Goal: Check status: Check status

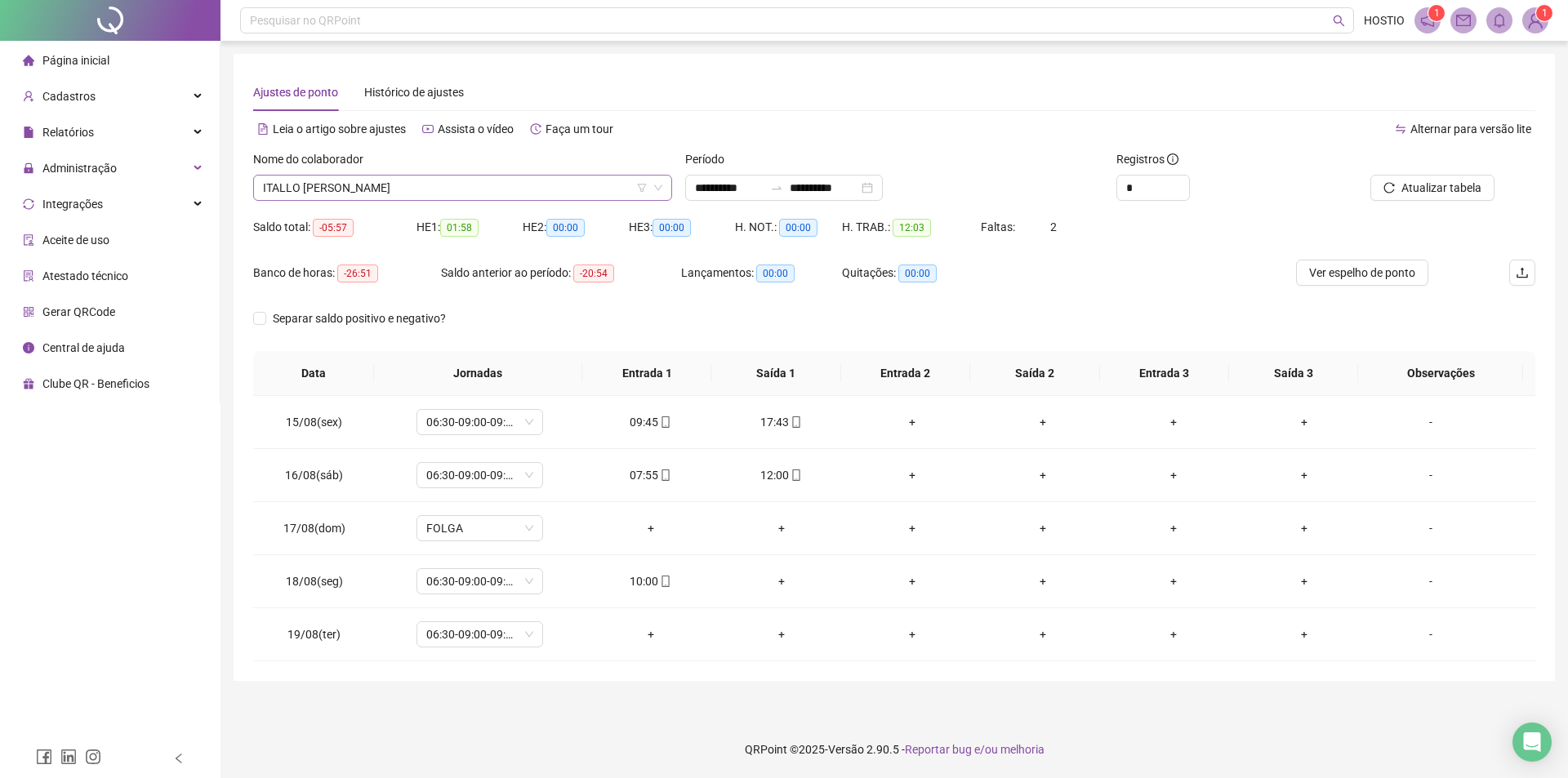
click at [405, 188] on span "ITALLO [PERSON_NAME]" at bounding box center [462, 187] width 399 height 25
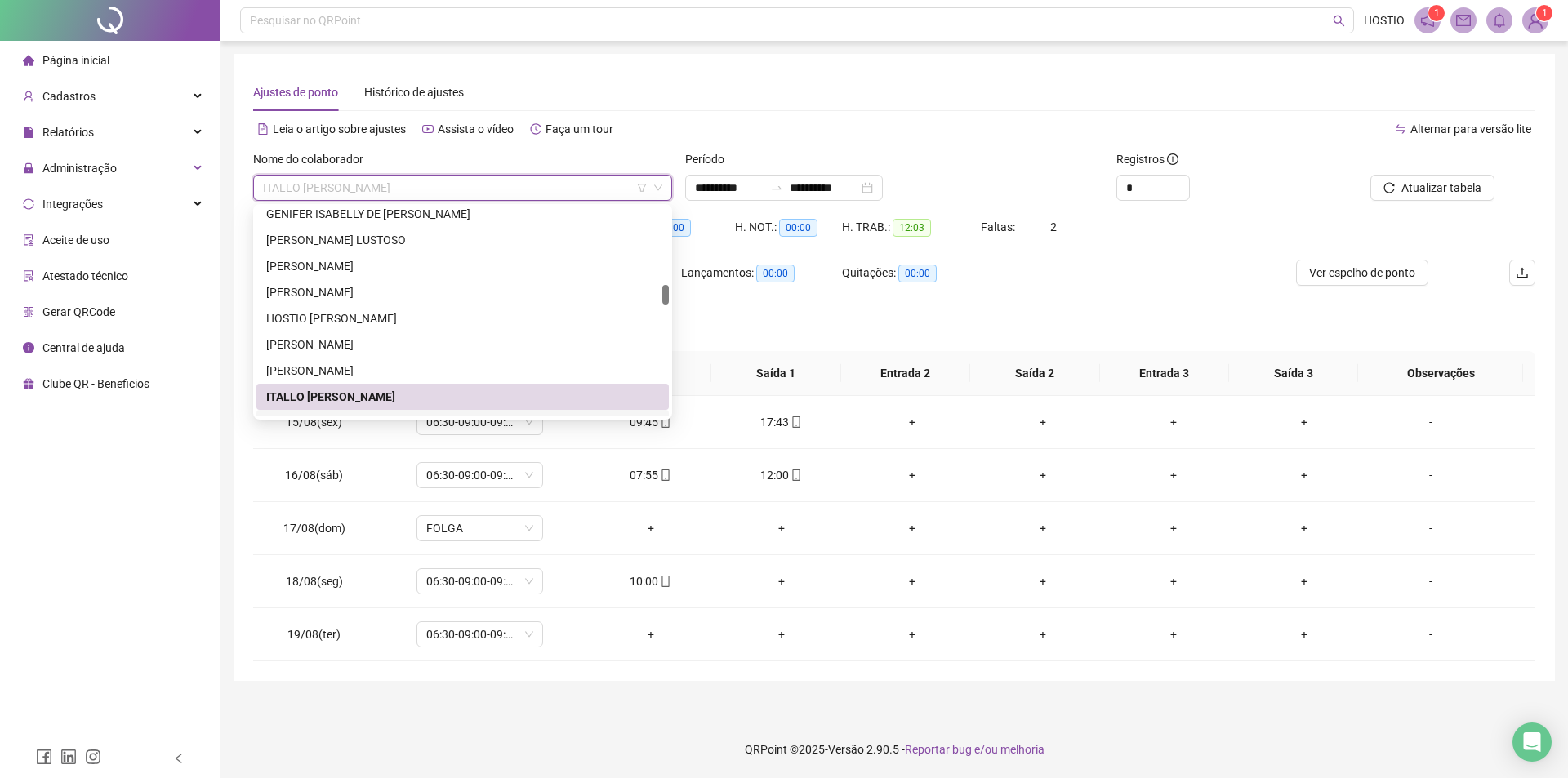
scroll to position [735, 0]
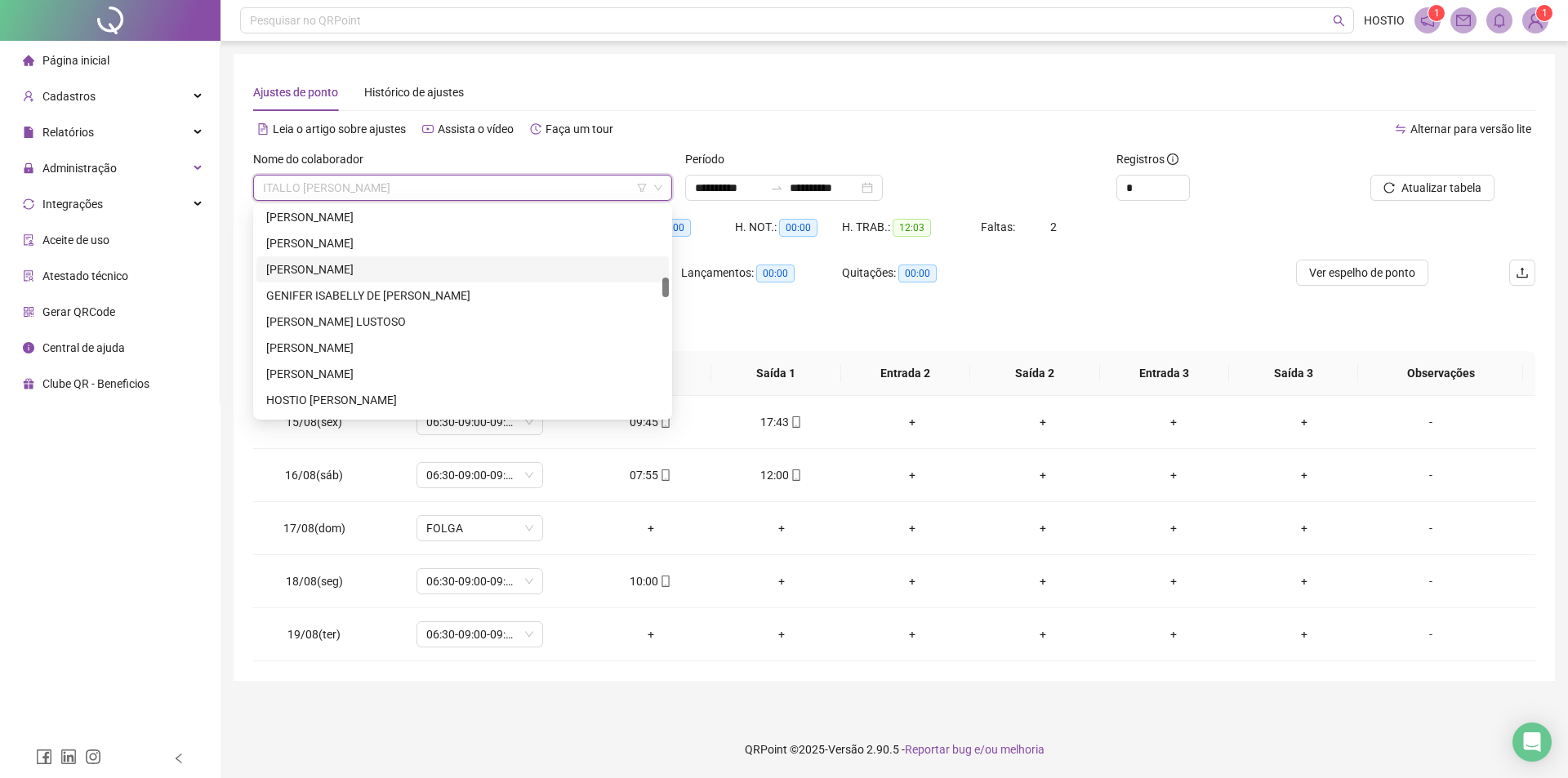
click at [414, 260] on div "[PERSON_NAME]" at bounding box center [462, 269] width 393 height 18
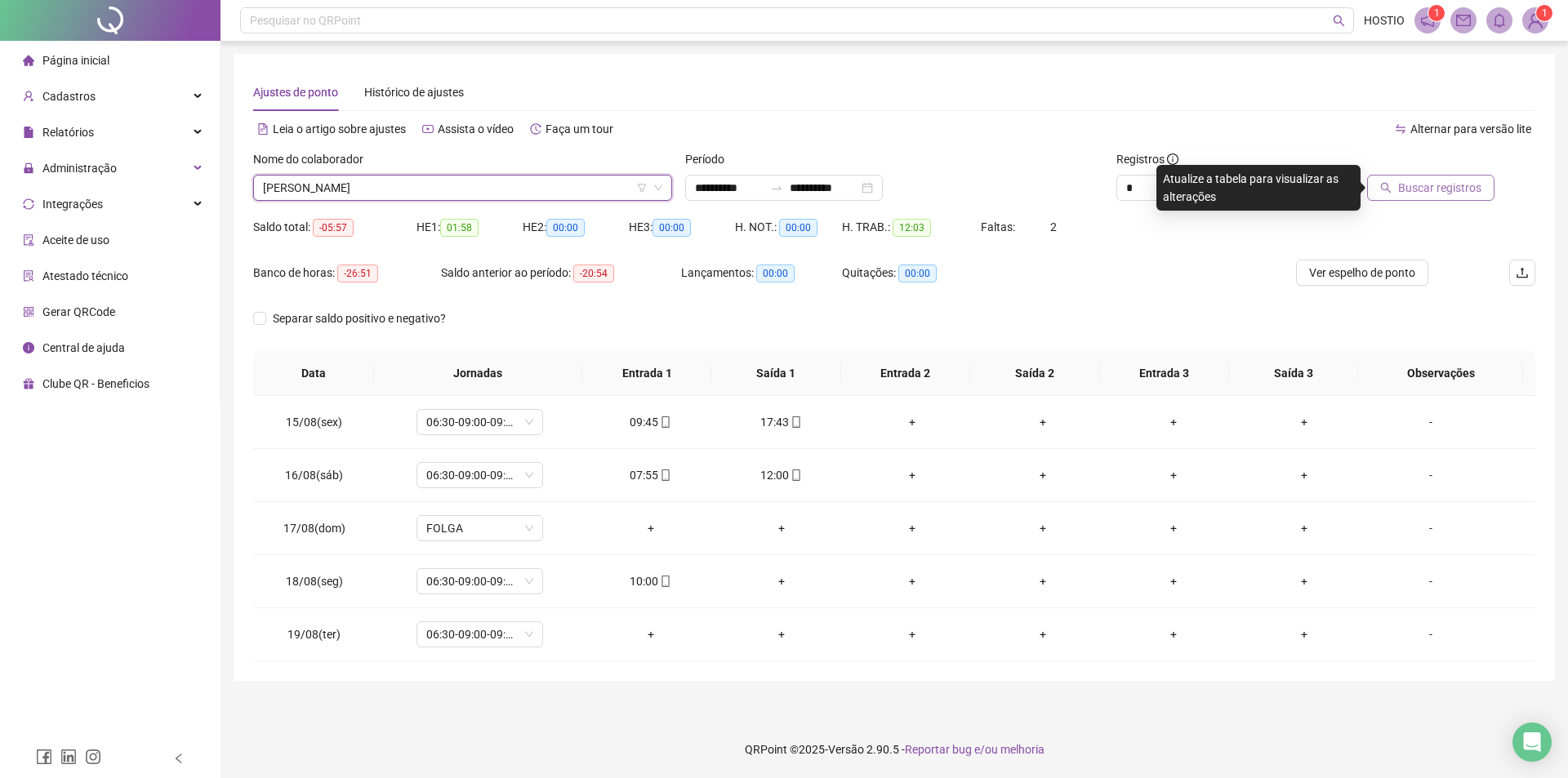
click at [1419, 180] on span "Buscar registros" at bounding box center [1440, 187] width 83 height 18
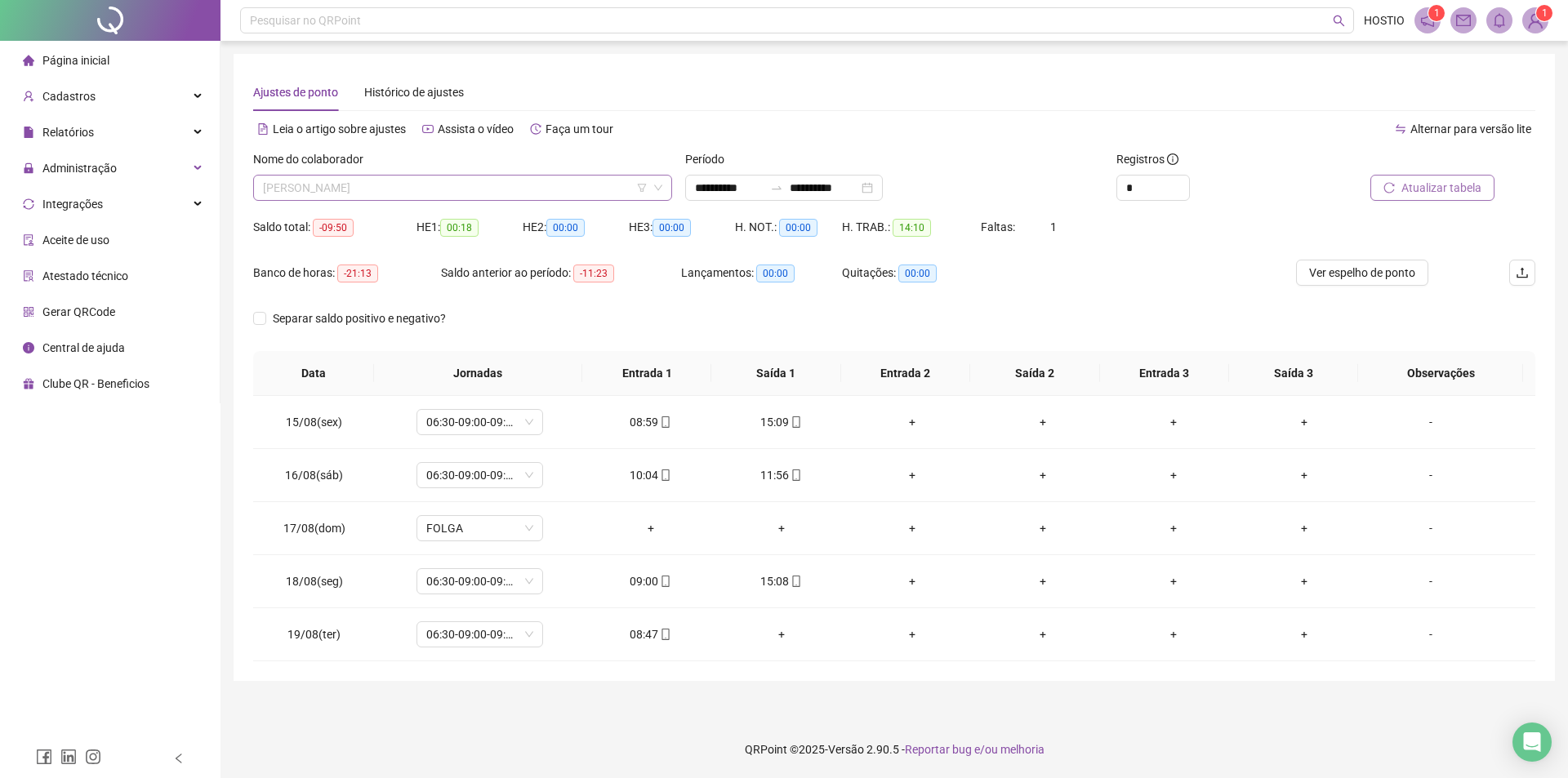
click at [468, 181] on span "[PERSON_NAME]" at bounding box center [462, 187] width 399 height 25
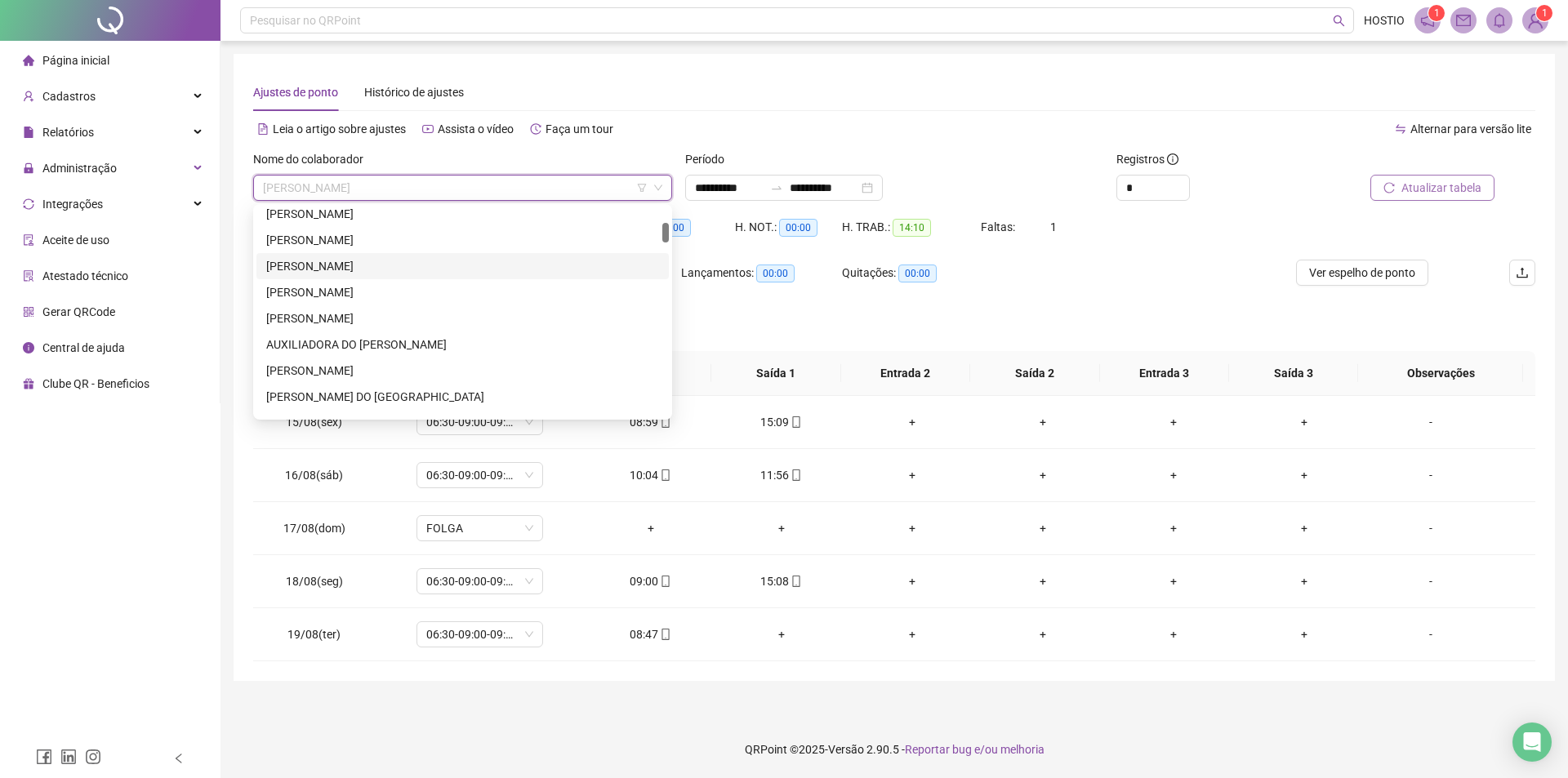
scroll to position [245, 0]
click at [370, 297] on div "[PERSON_NAME]" at bounding box center [462, 288] width 393 height 18
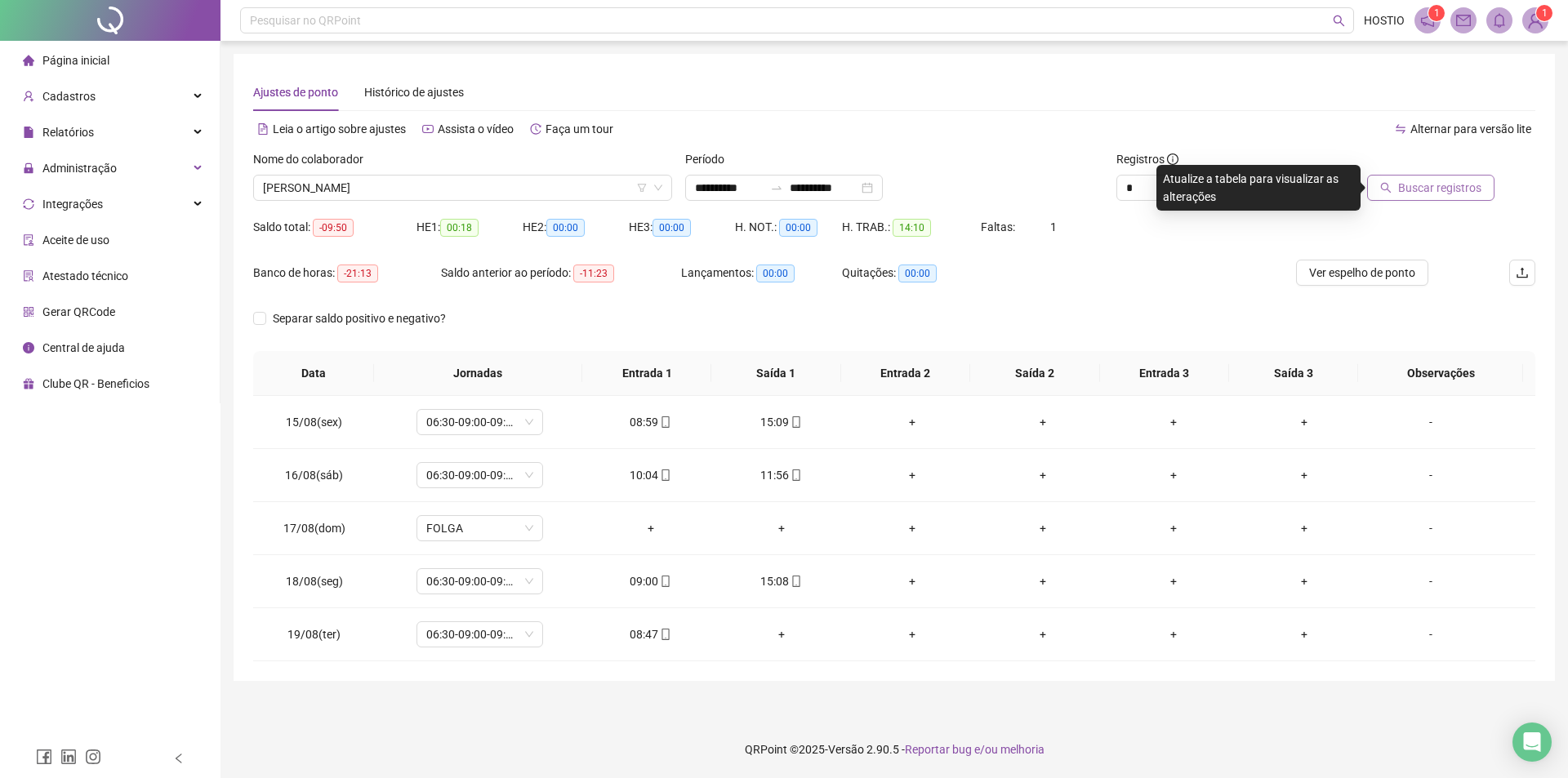
click at [1419, 192] on span "Buscar registros" at bounding box center [1440, 187] width 83 height 18
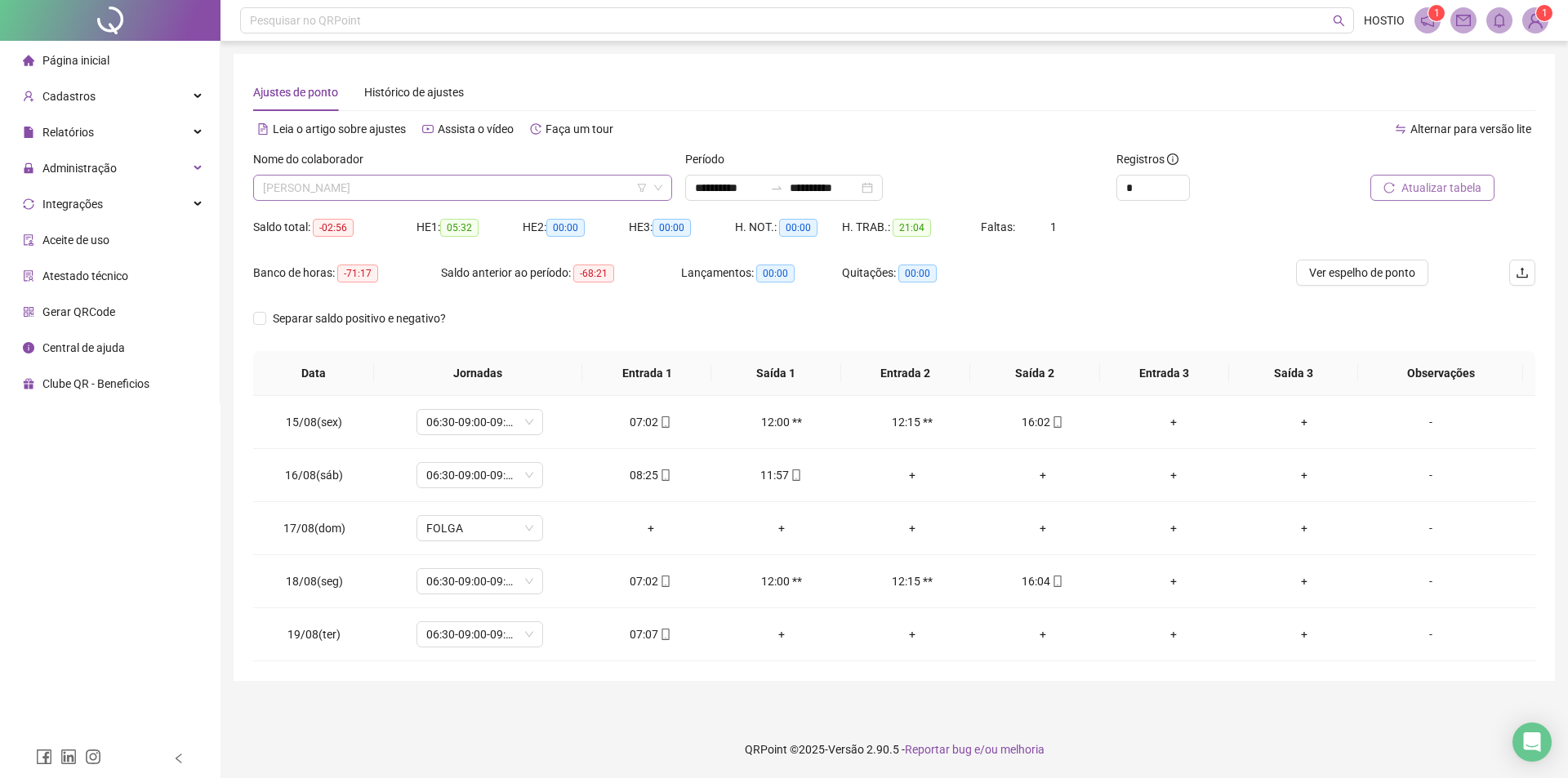
click at [408, 197] on span "[PERSON_NAME]" at bounding box center [462, 187] width 399 height 25
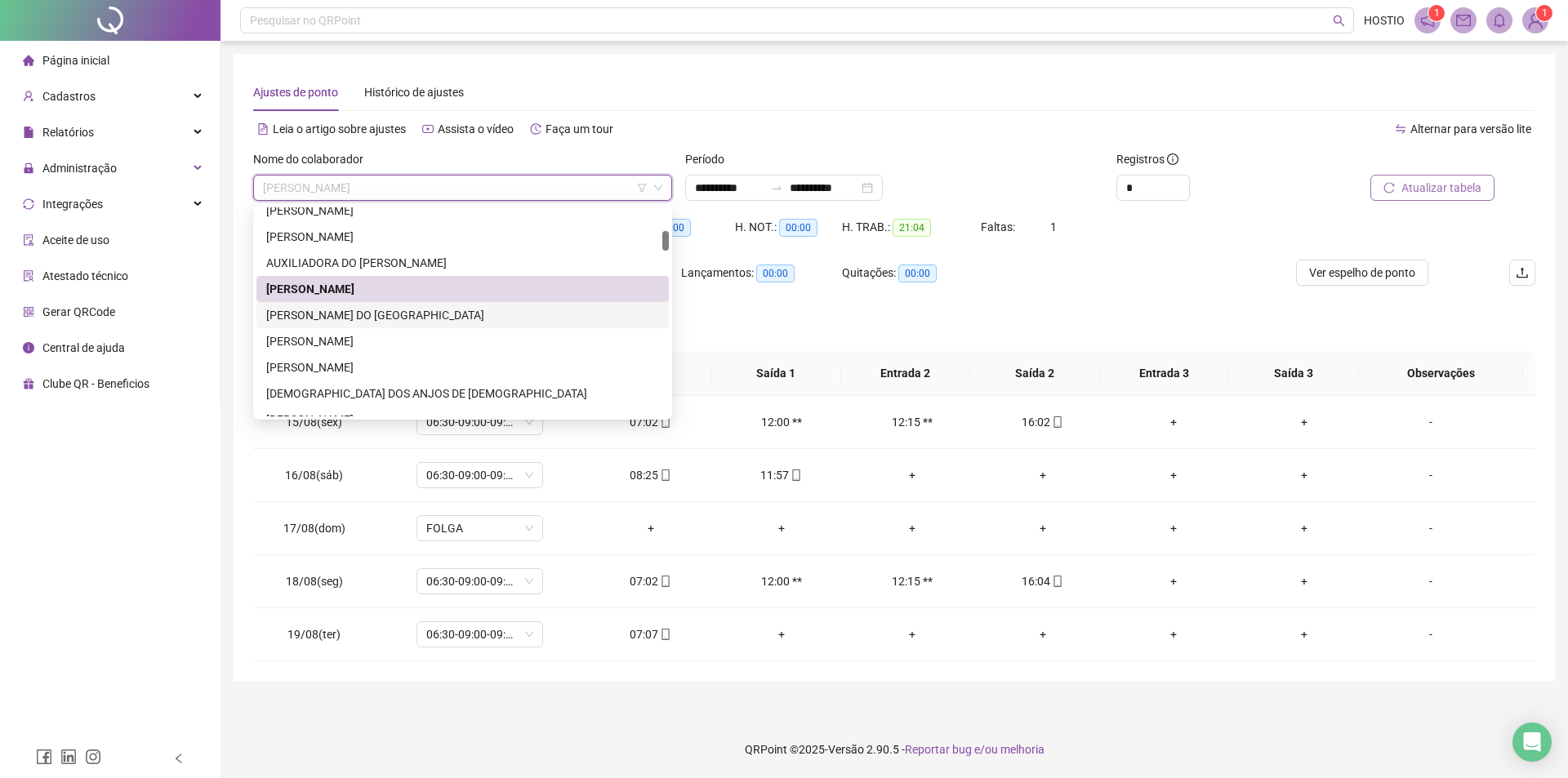
click at [413, 309] on div "[PERSON_NAME] DO [GEOGRAPHIC_DATA]" at bounding box center [462, 314] width 393 height 18
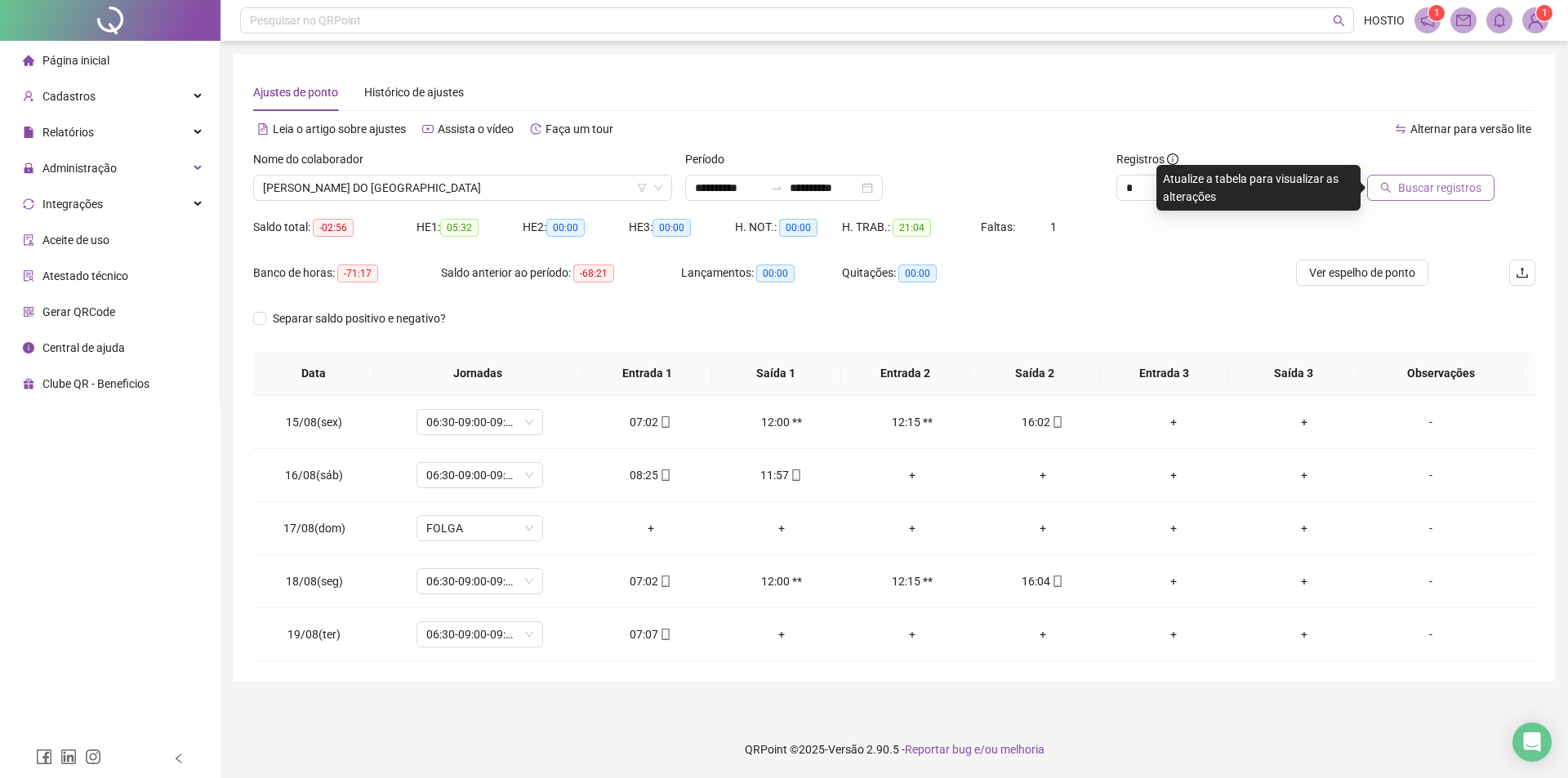
click at [1434, 191] on span "Buscar registros" at bounding box center [1440, 187] width 83 height 18
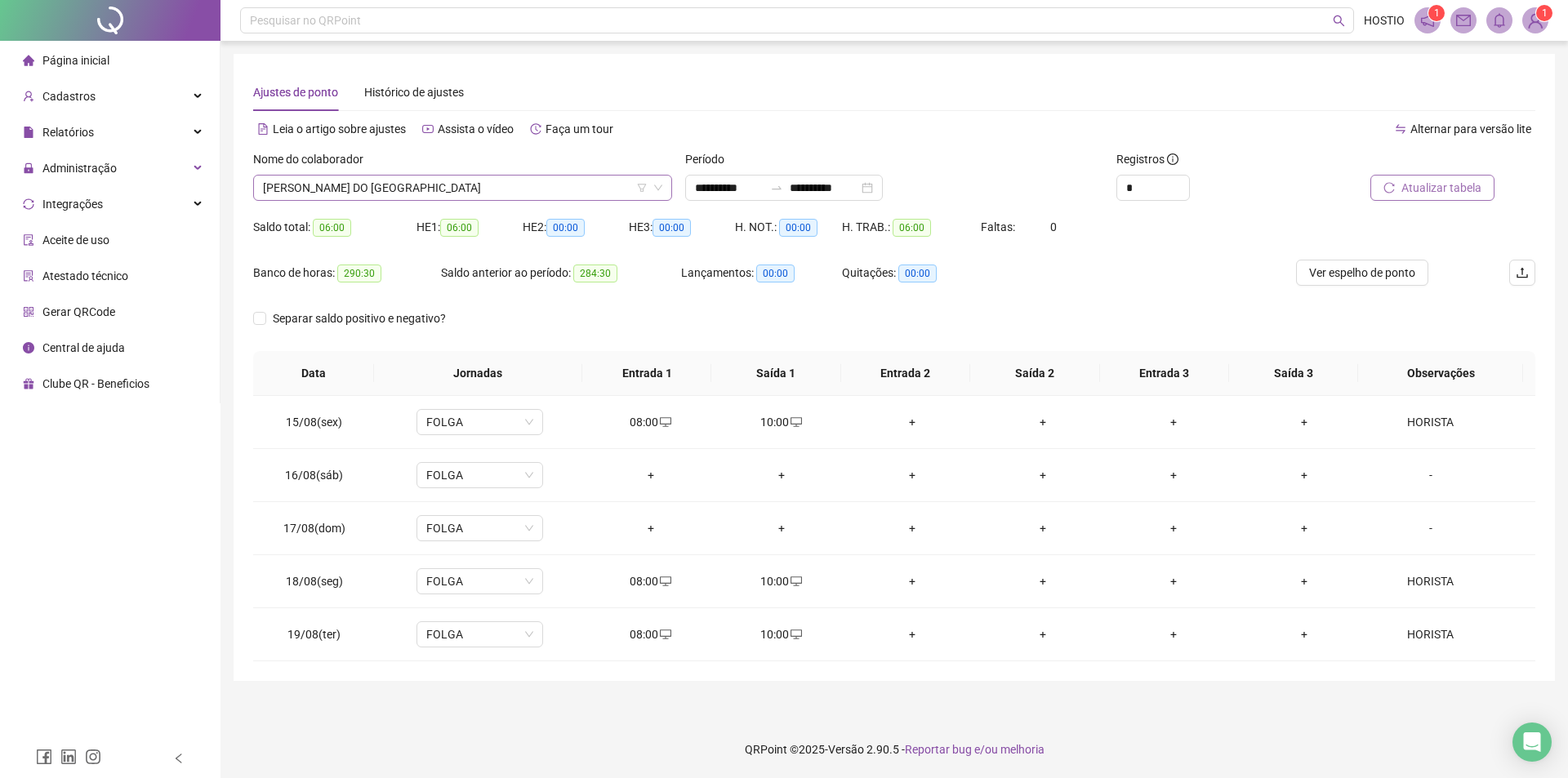
click at [351, 192] on span "[PERSON_NAME] DO [GEOGRAPHIC_DATA]" at bounding box center [462, 187] width 399 height 25
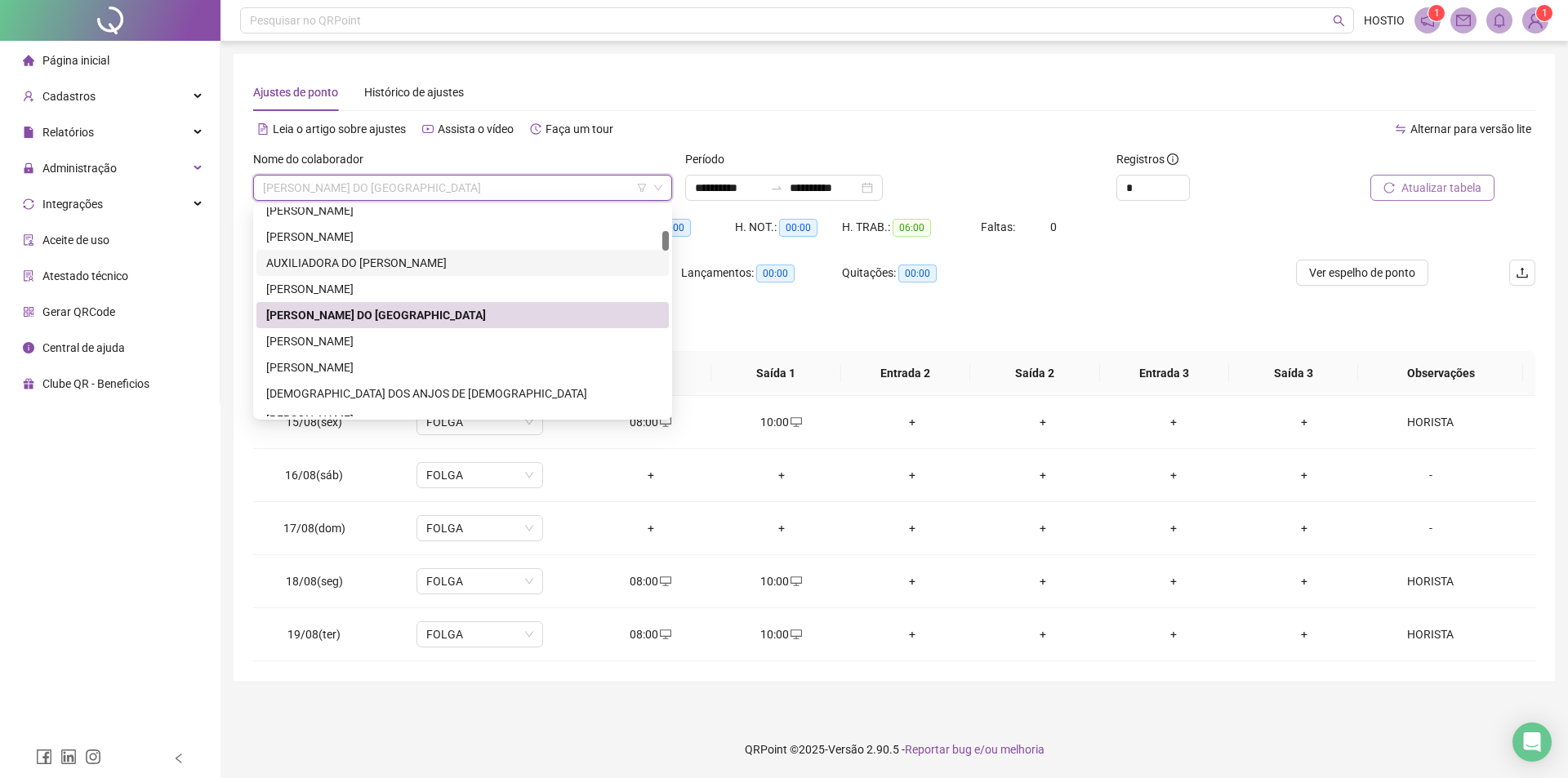
scroll to position [408, 0]
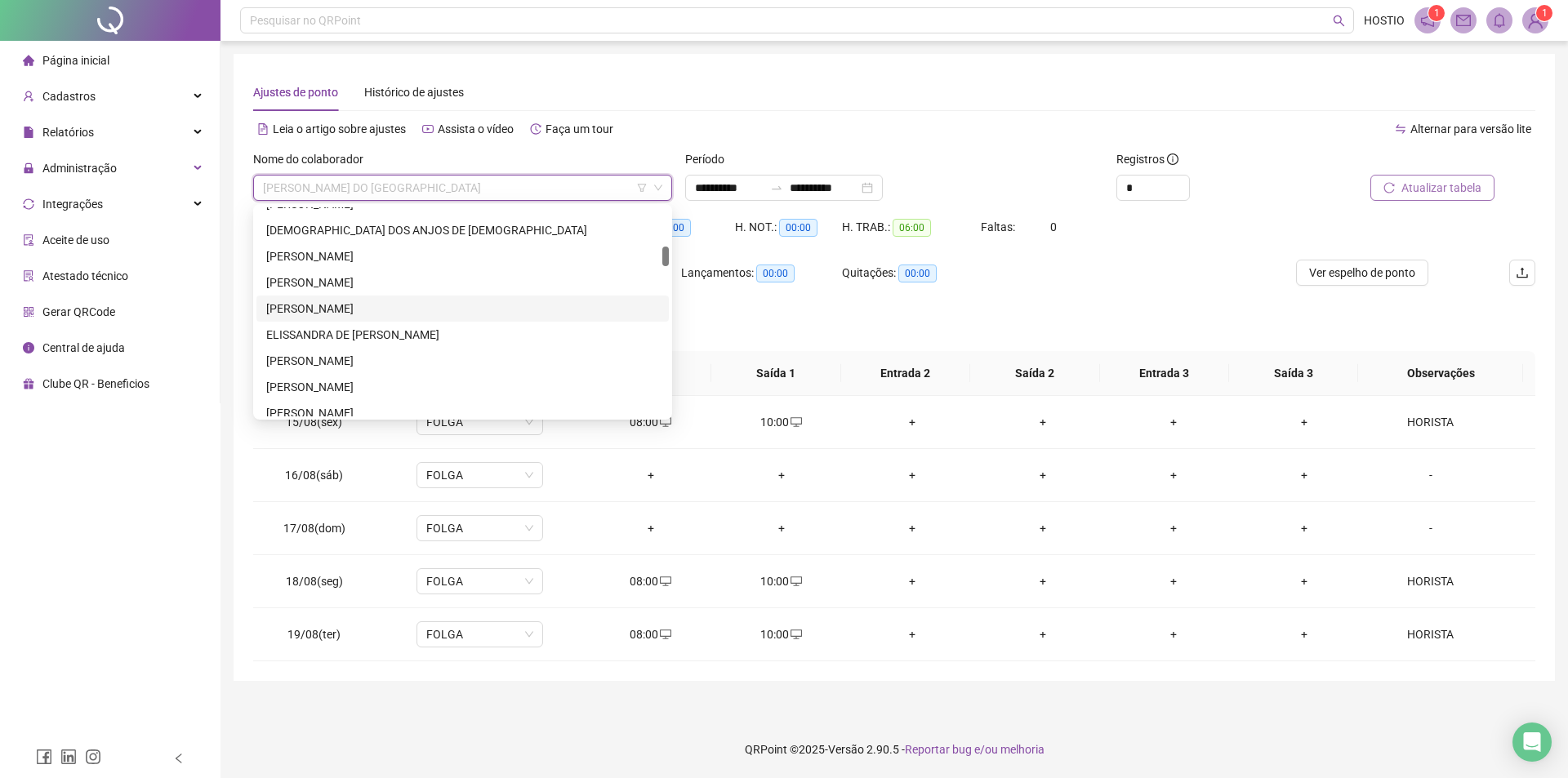
click at [357, 304] on div "[PERSON_NAME]" at bounding box center [462, 308] width 393 height 18
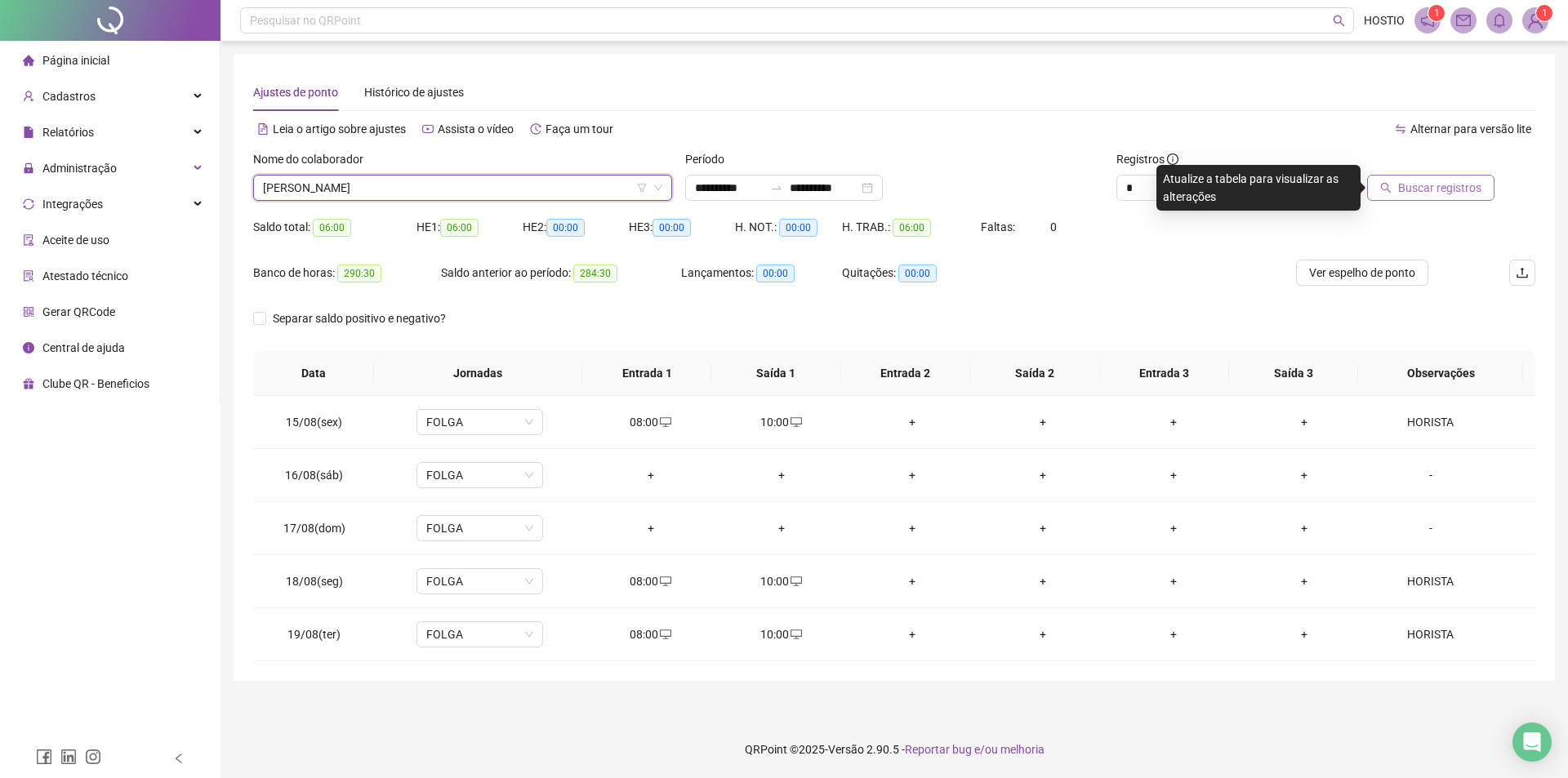
click at [1476, 194] on span "Buscar registros" at bounding box center [1440, 187] width 83 height 18
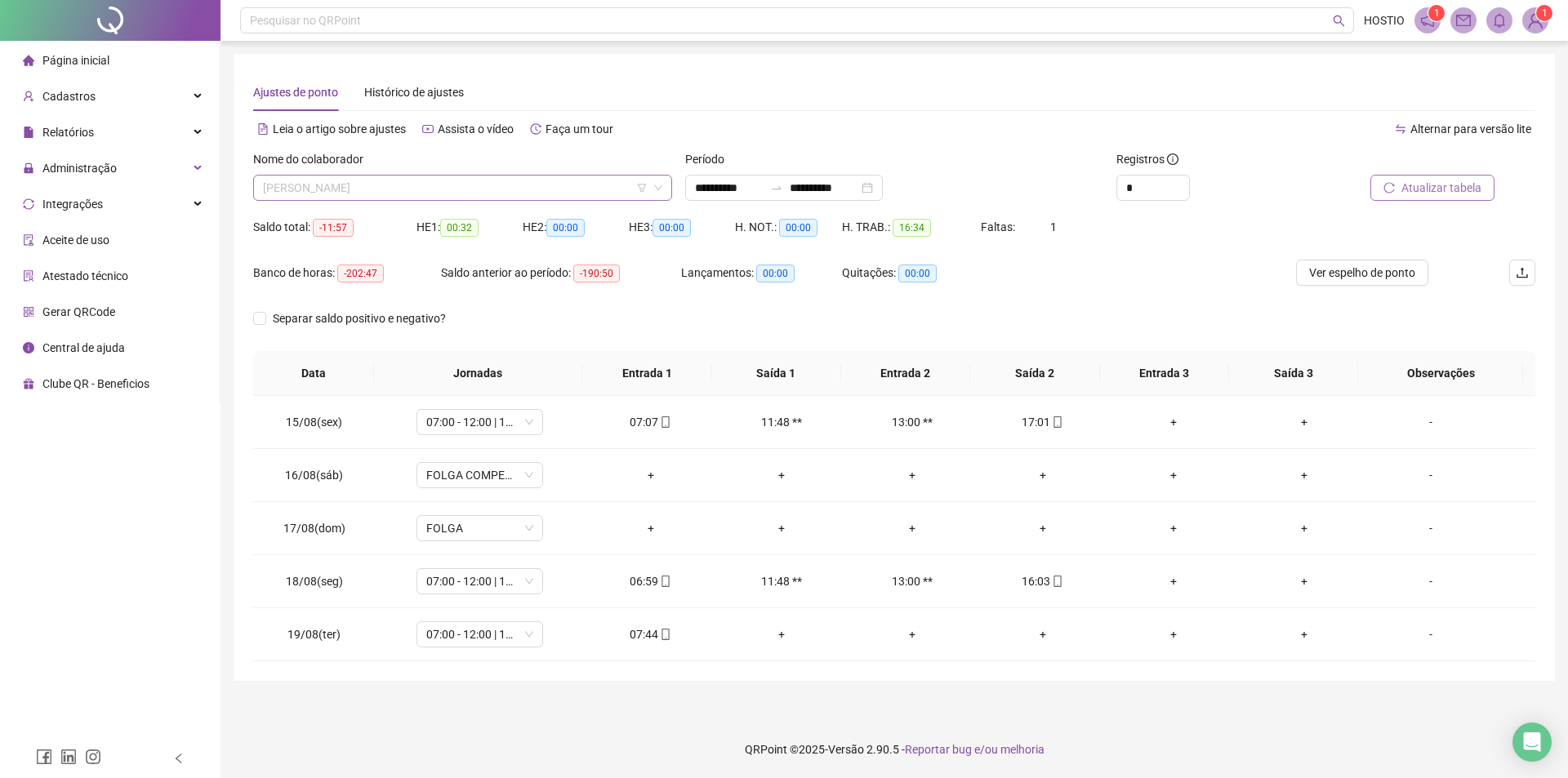
click at [389, 191] on span "[PERSON_NAME]" at bounding box center [462, 187] width 399 height 25
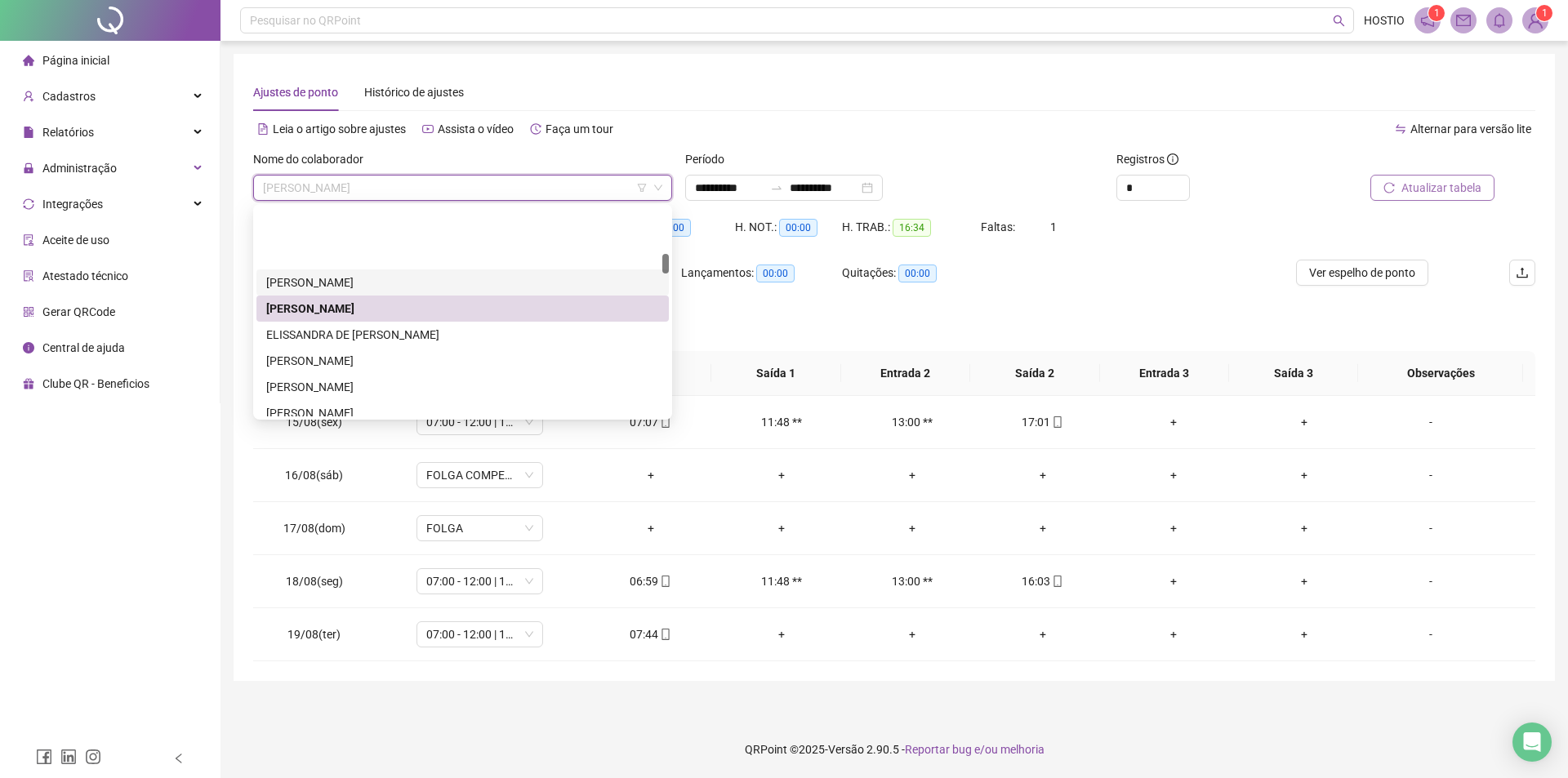
scroll to position [490, 0]
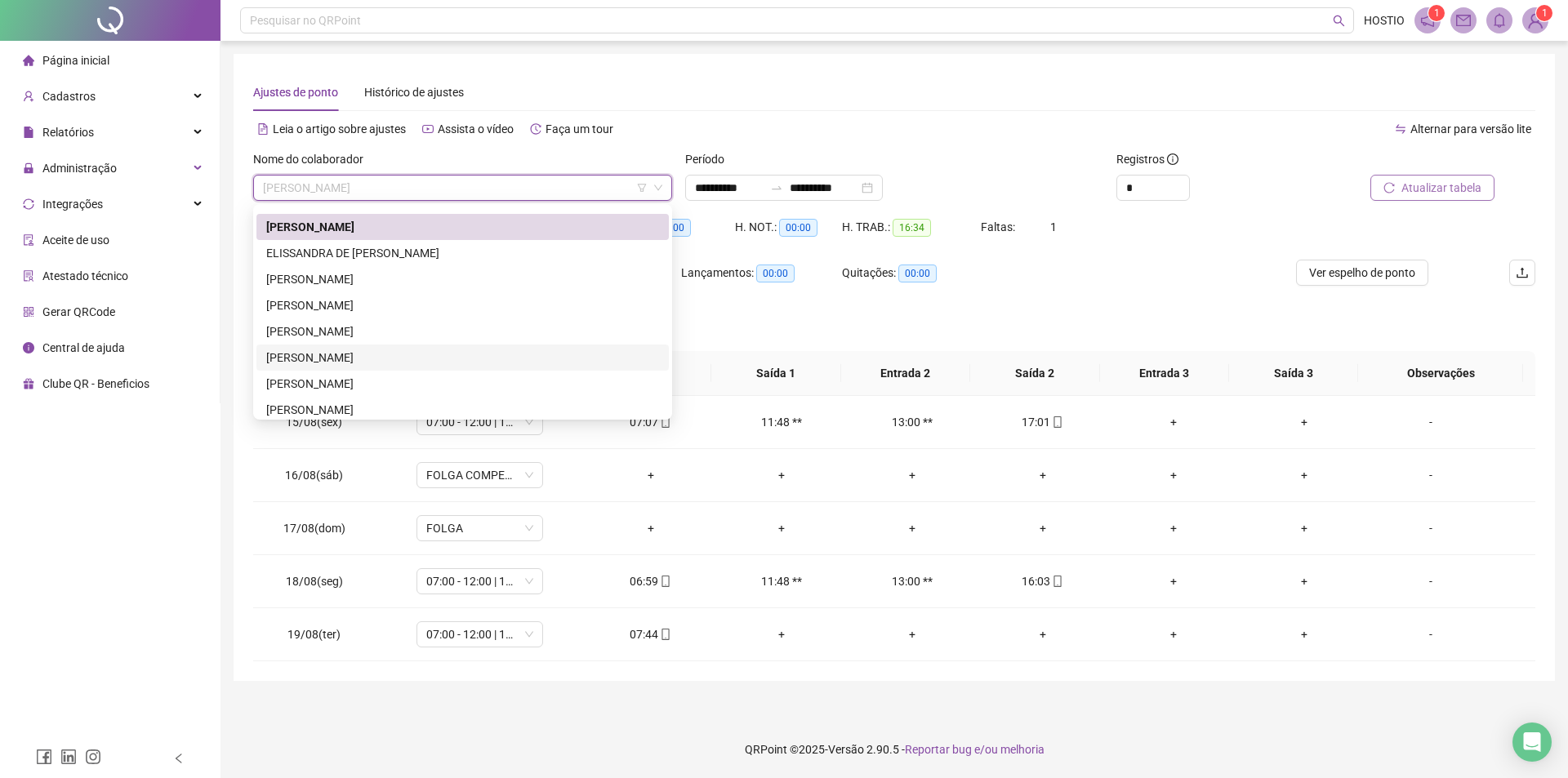
click at [438, 353] on div "[PERSON_NAME]" at bounding box center [462, 357] width 393 height 18
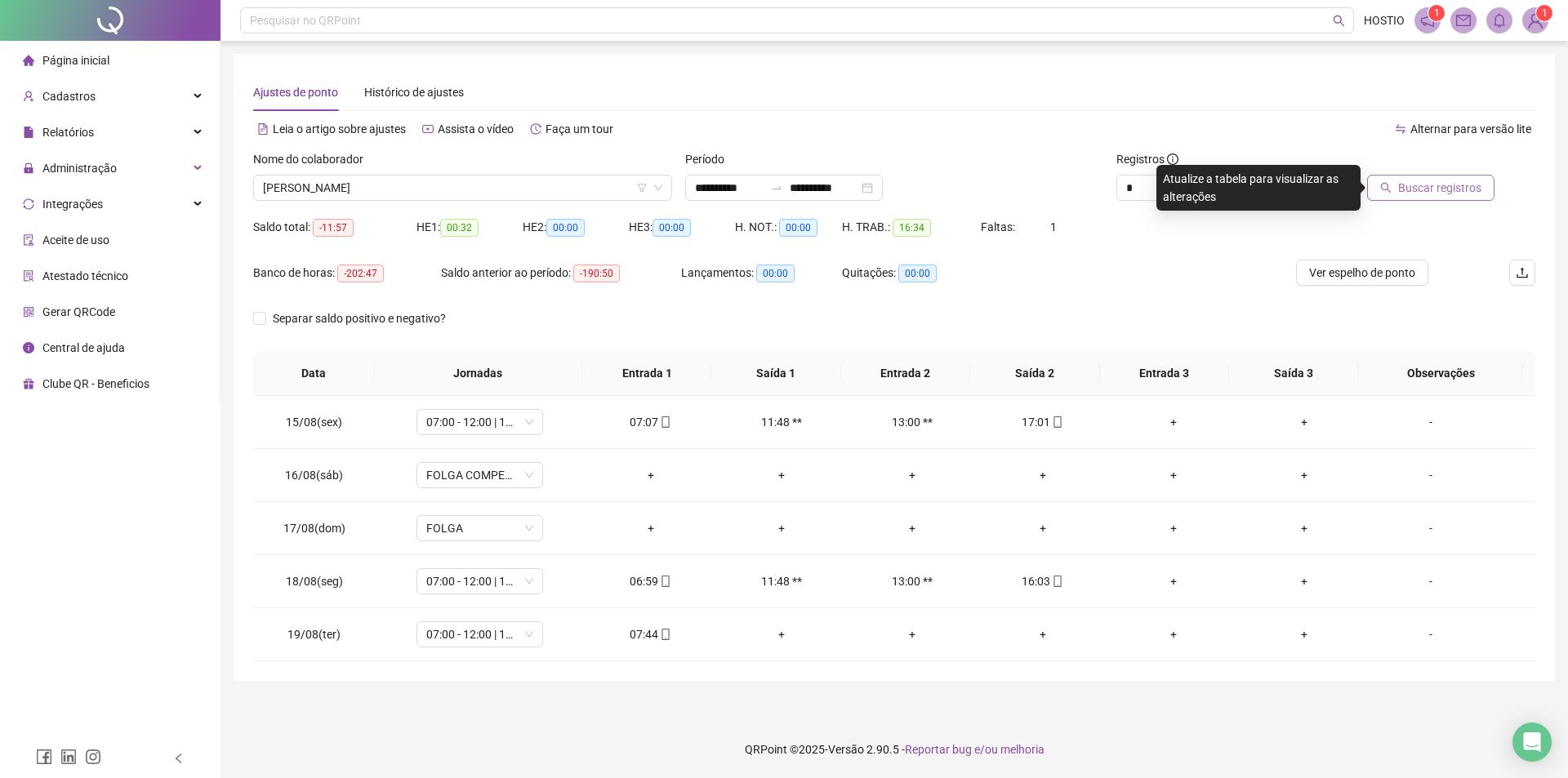
click at [1425, 176] on button "Buscar registros" at bounding box center [1431, 187] width 127 height 26
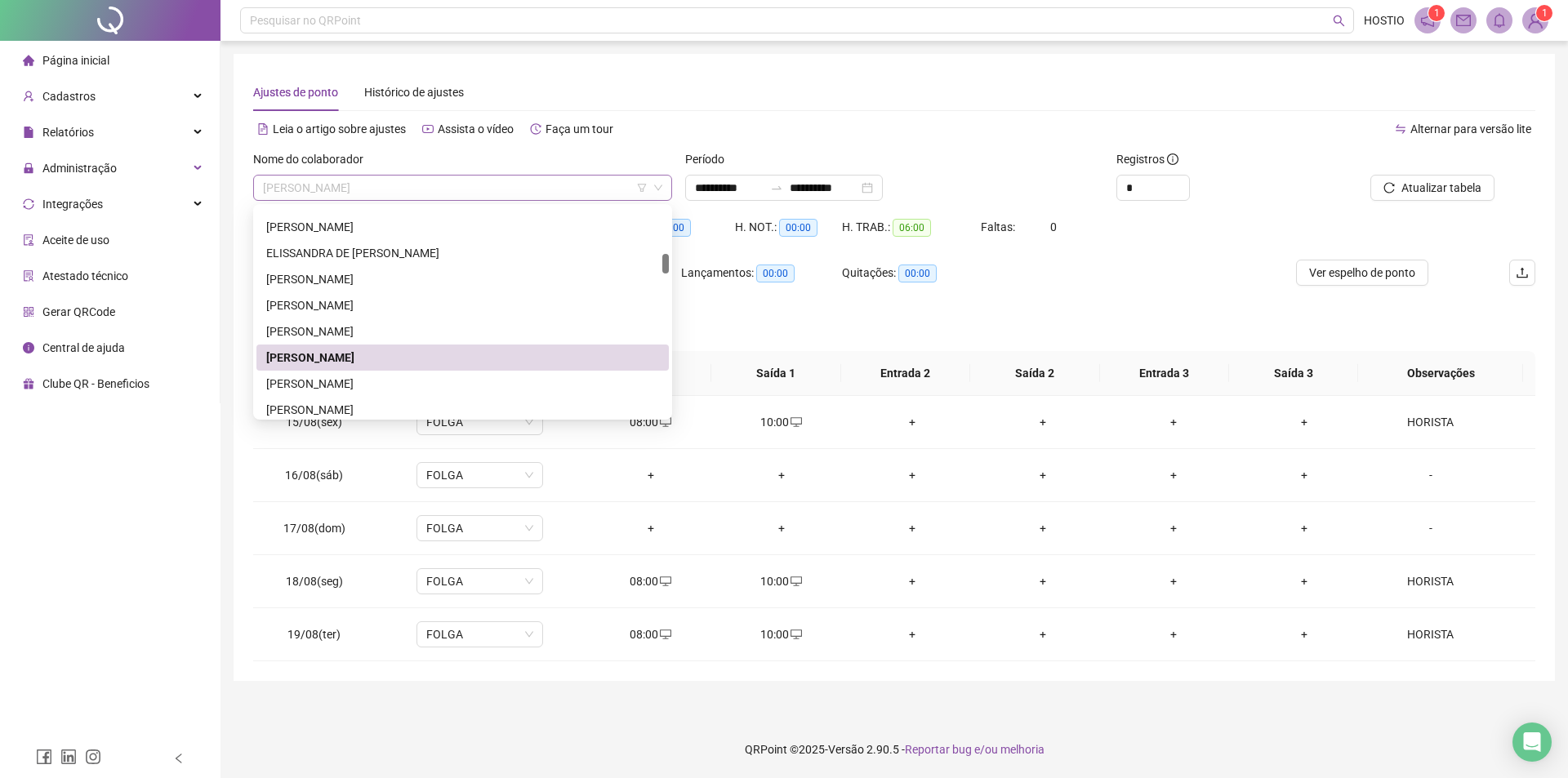
click at [455, 179] on span "[PERSON_NAME]" at bounding box center [462, 187] width 399 height 25
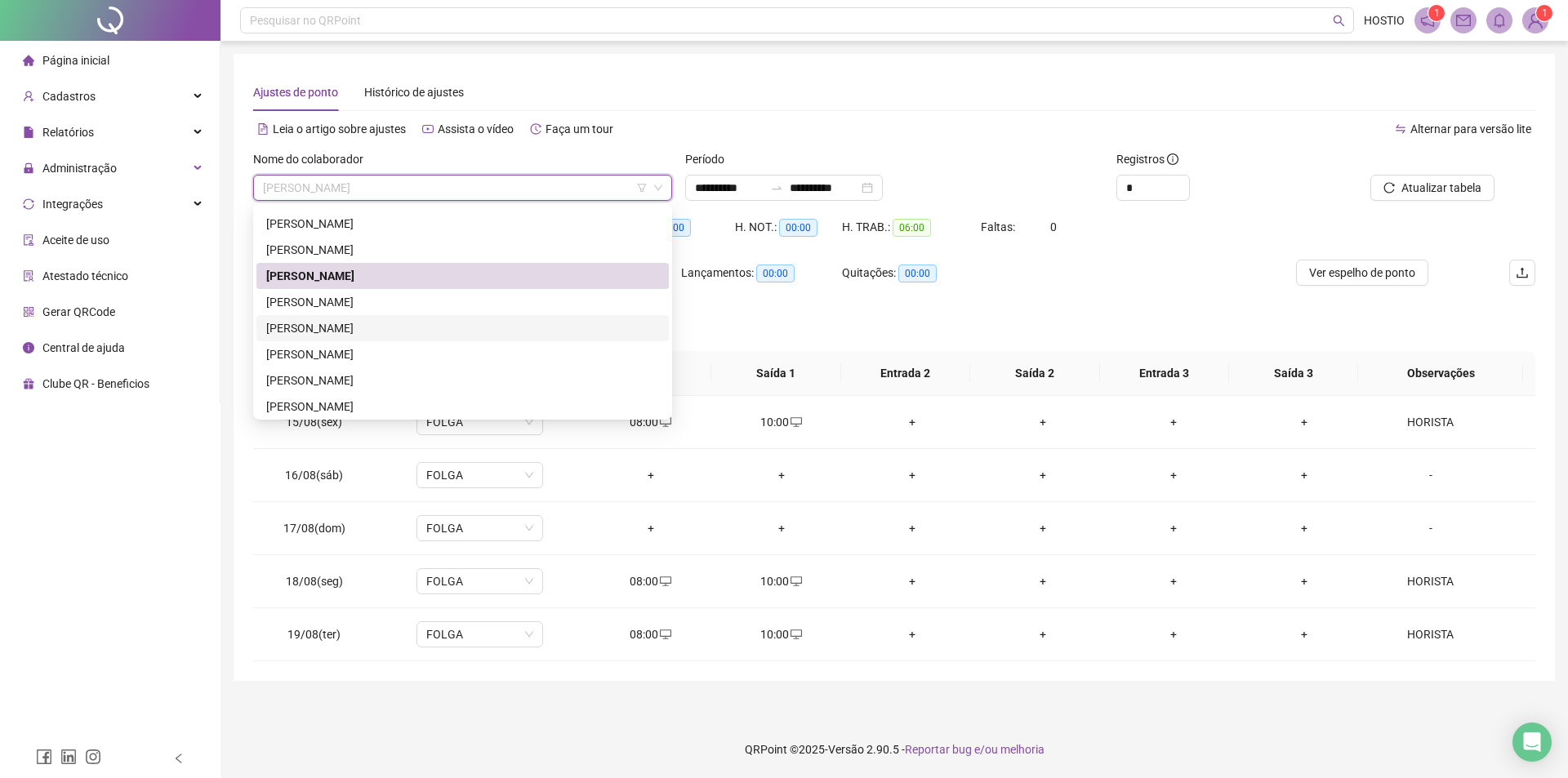
click at [408, 323] on div "[PERSON_NAME]" at bounding box center [462, 328] width 393 height 18
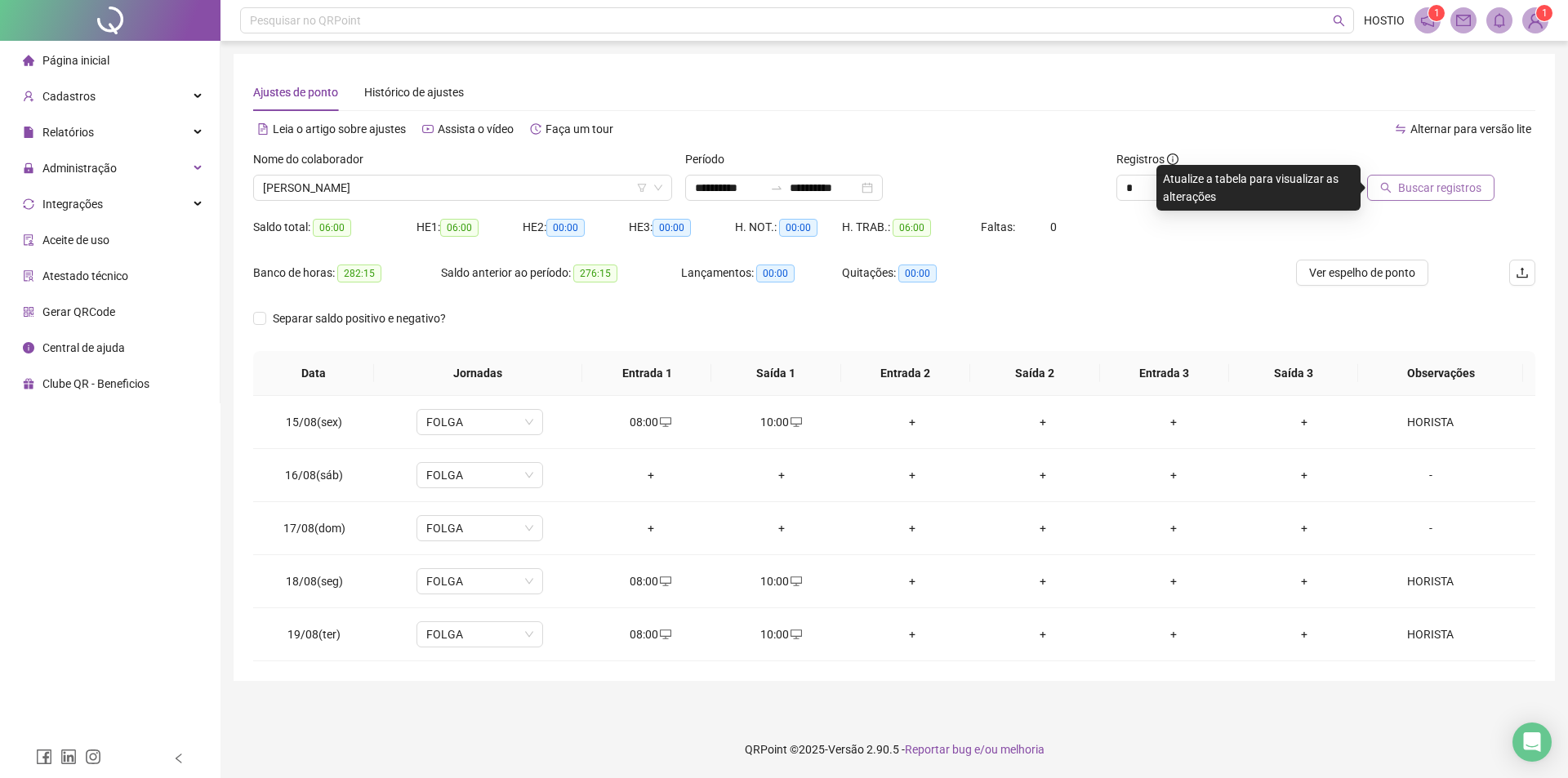
click at [1465, 193] on span "Buscar registros" at bounding box center [1440, 187] width 83 height 18
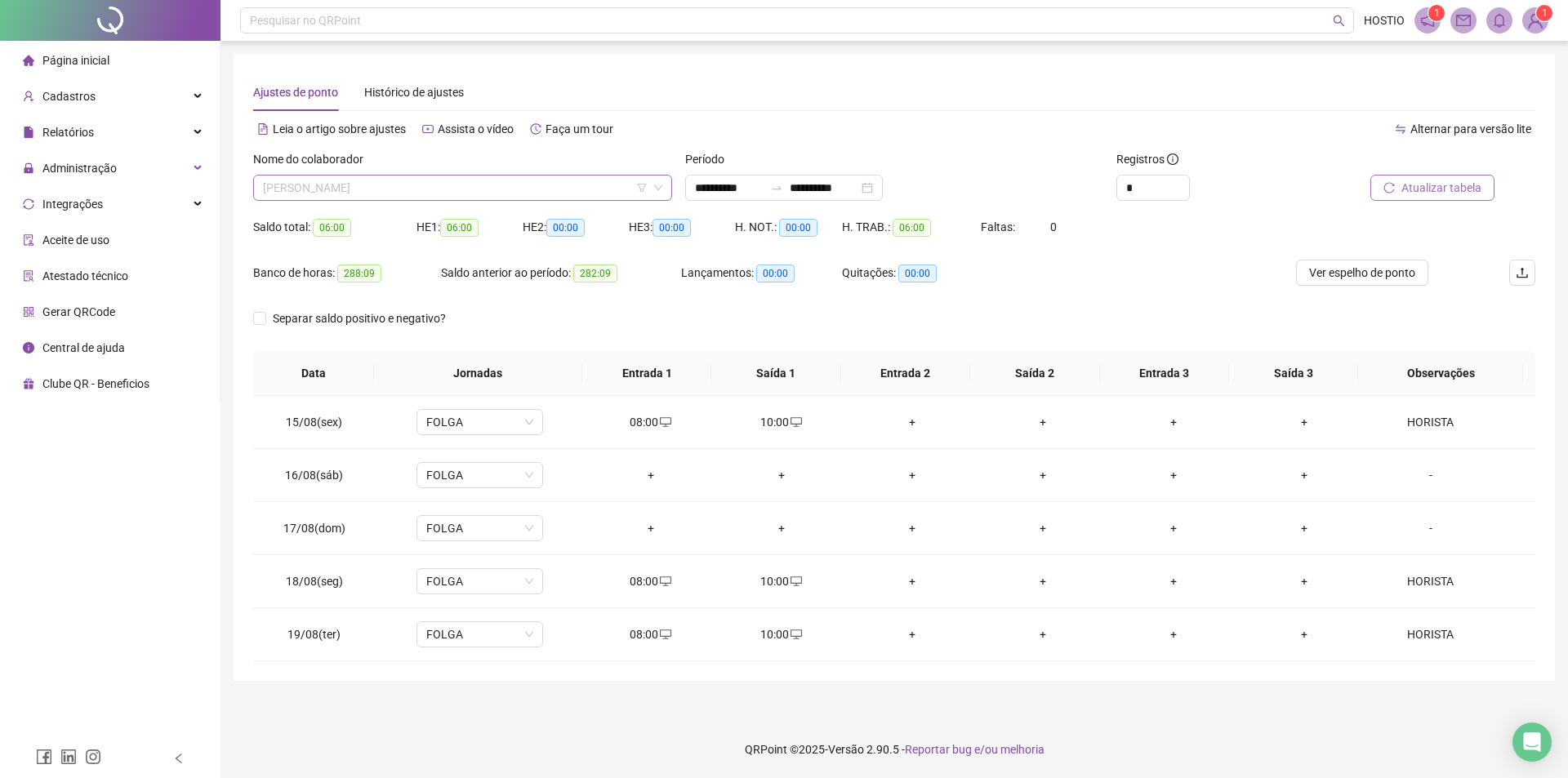
click at [450, 192] on span "[PERSON_NAME]" at bounding box center [462, 187] width 399 height 25
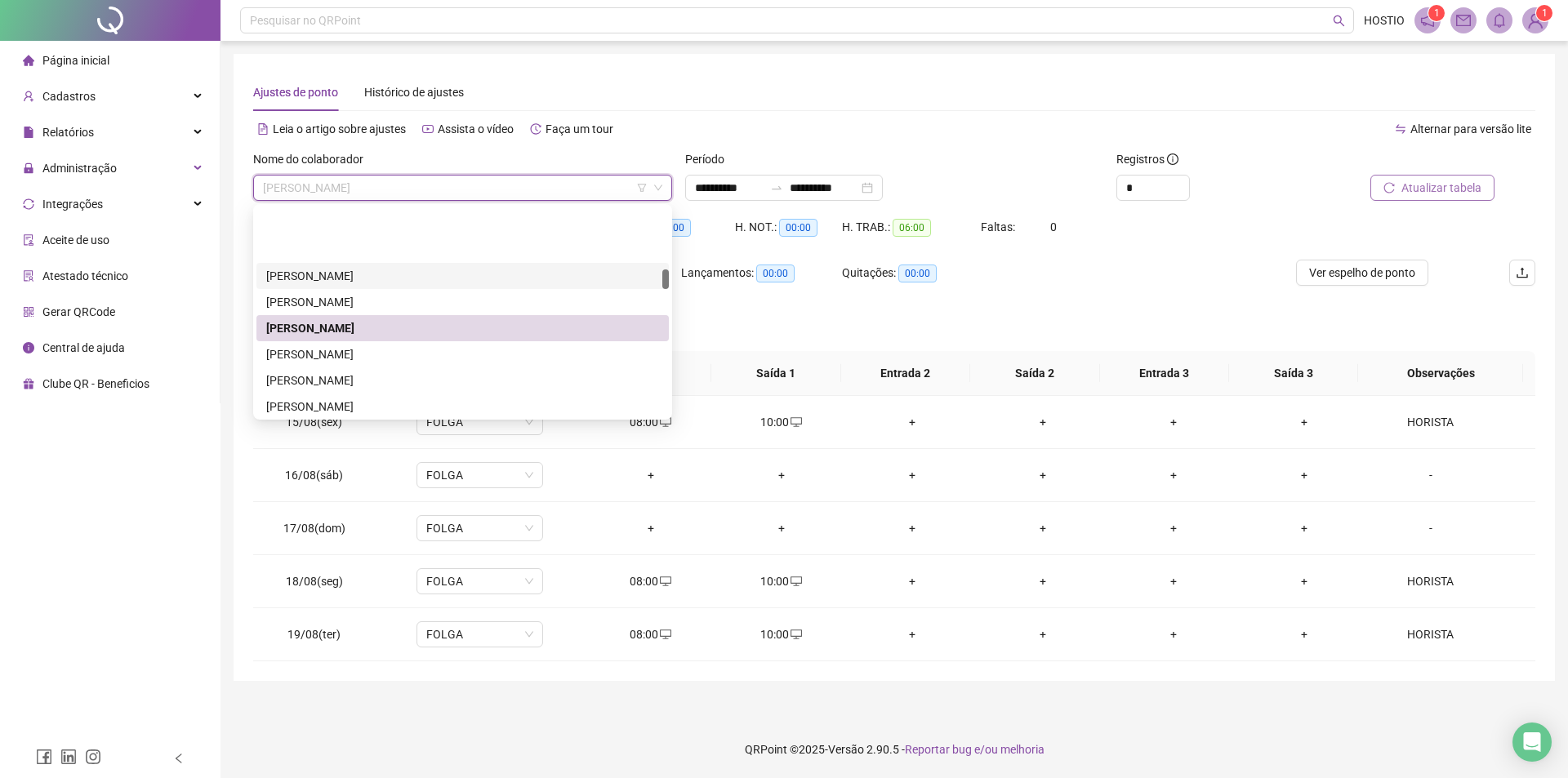
scroll to position [653, 0]
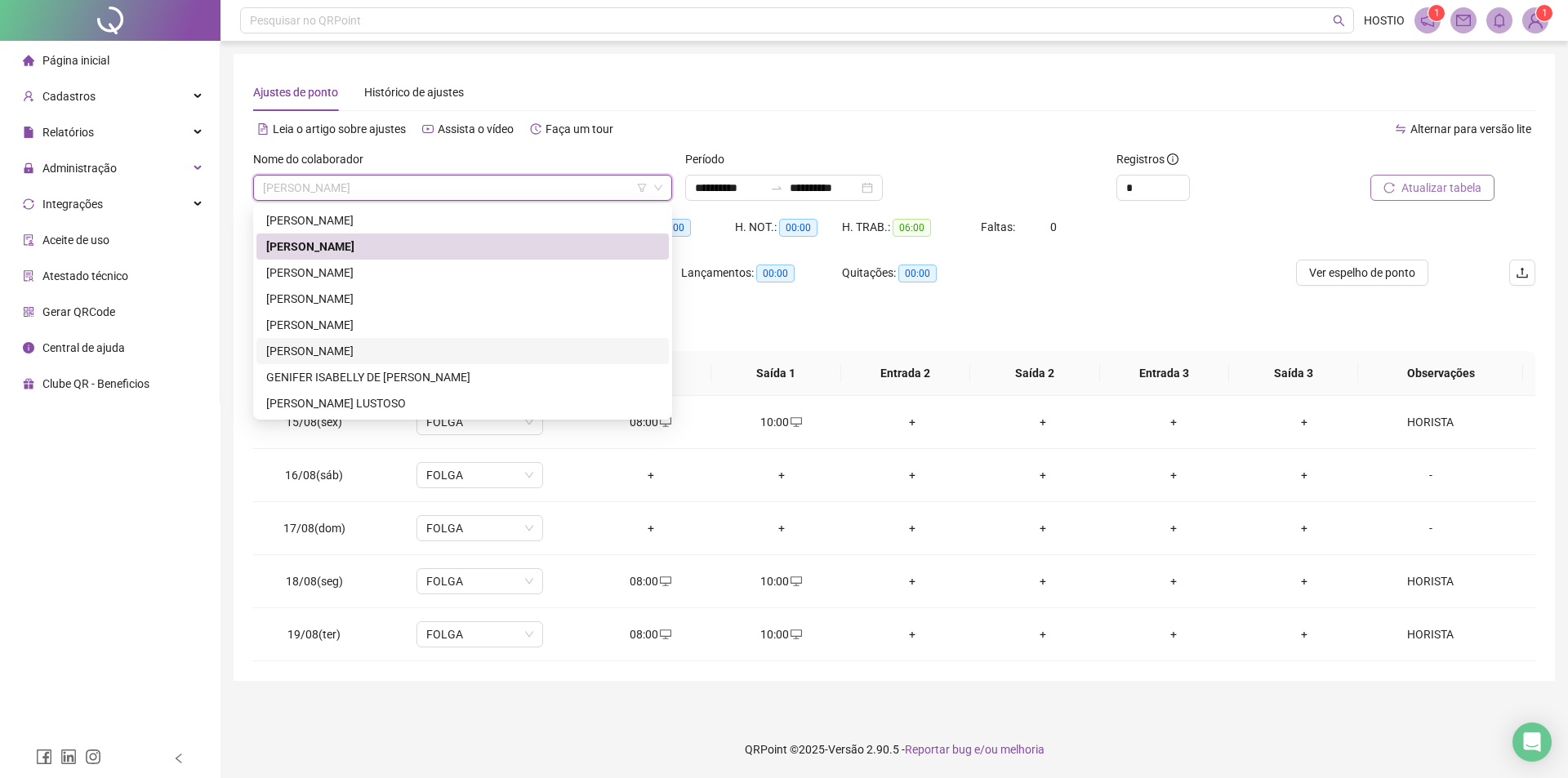
click at [352, 353] on div "[PERSON_NAME]" at bounding box center [462, 351] width 393 height 18
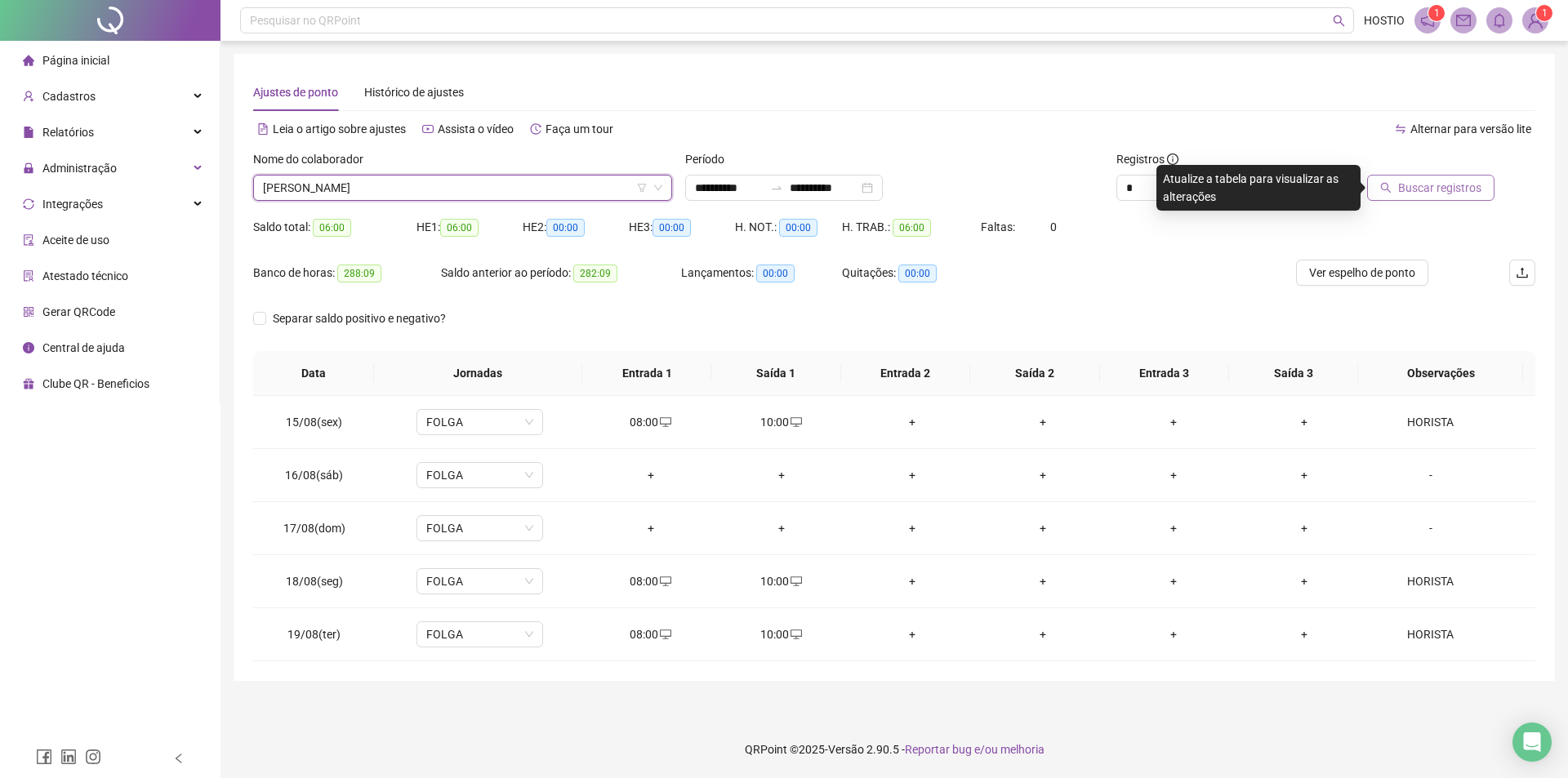
click at [1487, 188] on button "Buscar registros" at bounding box center [1431, 187] width 127 height 26
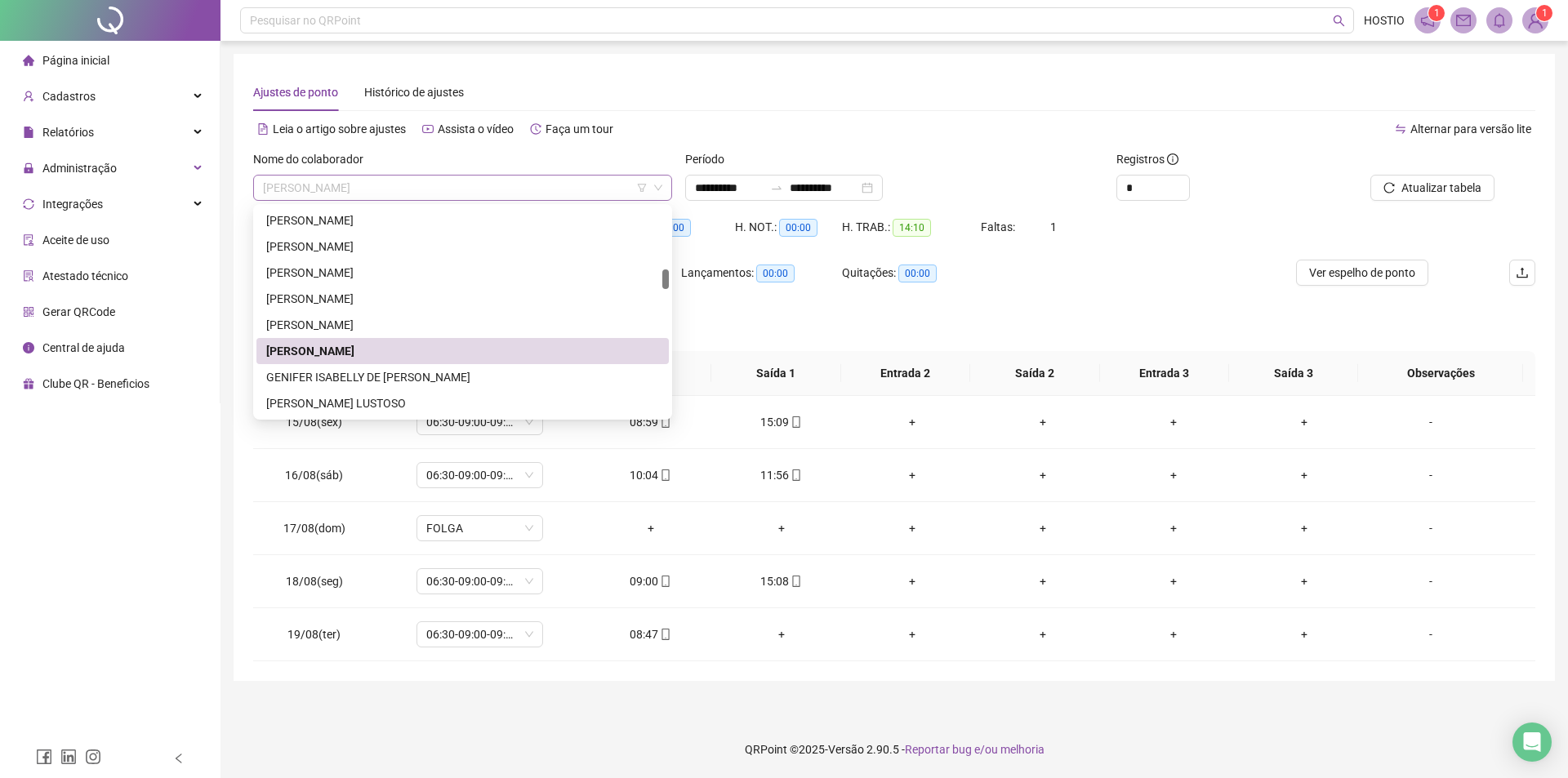
click at [456, 188] on span "[PERSON_NAME]" at bounding box center [462, 187] width 399 height 25
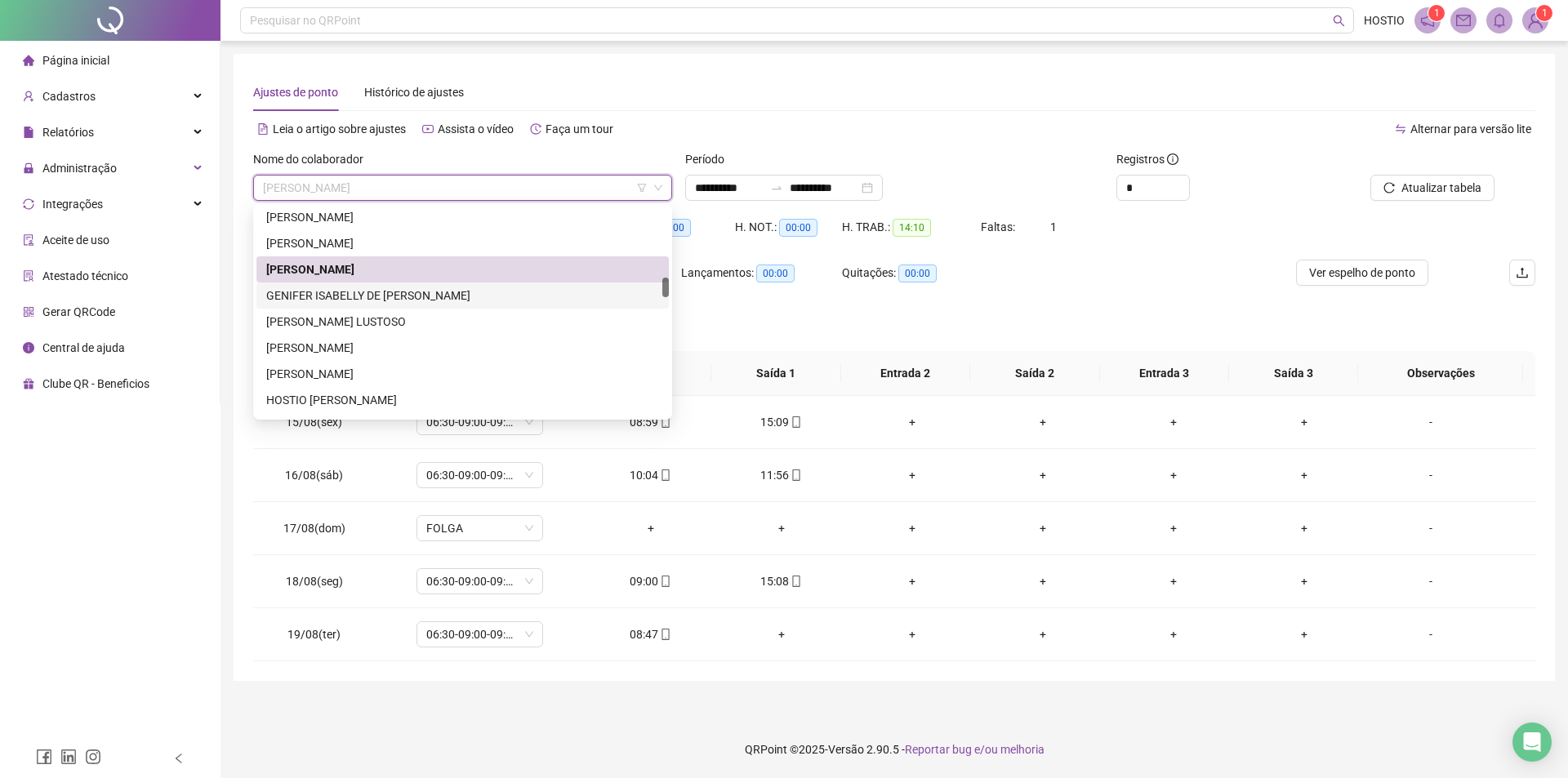
click at [436, 289] on div "GENIFER ISABELLY DE [PERSON_NAME]" at bounding box center [462, 295] width 393 height 18
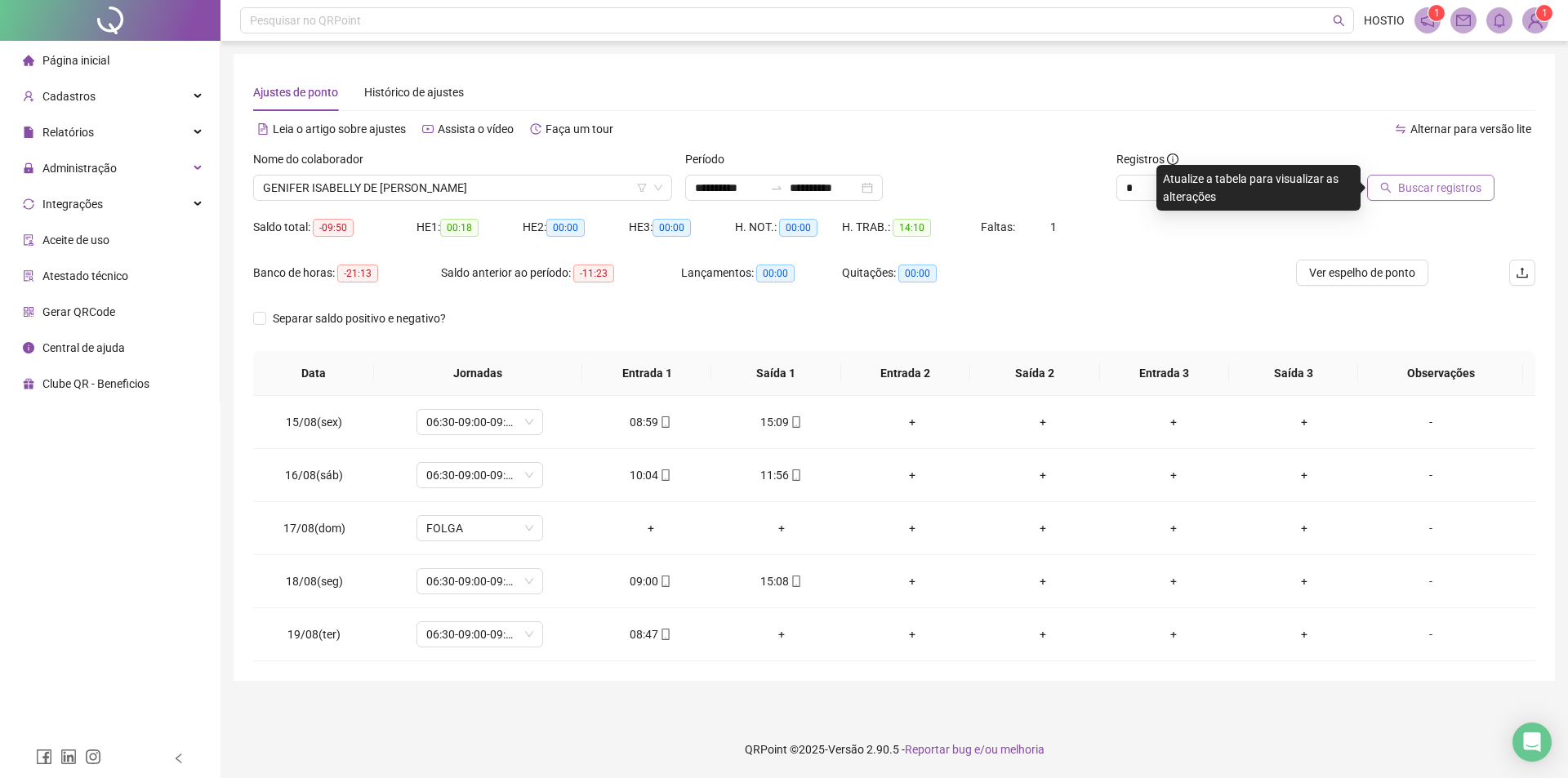
click at [1450, 194] on span "Buscar registros" at bounding box center [1440, 187] width 83 height 18
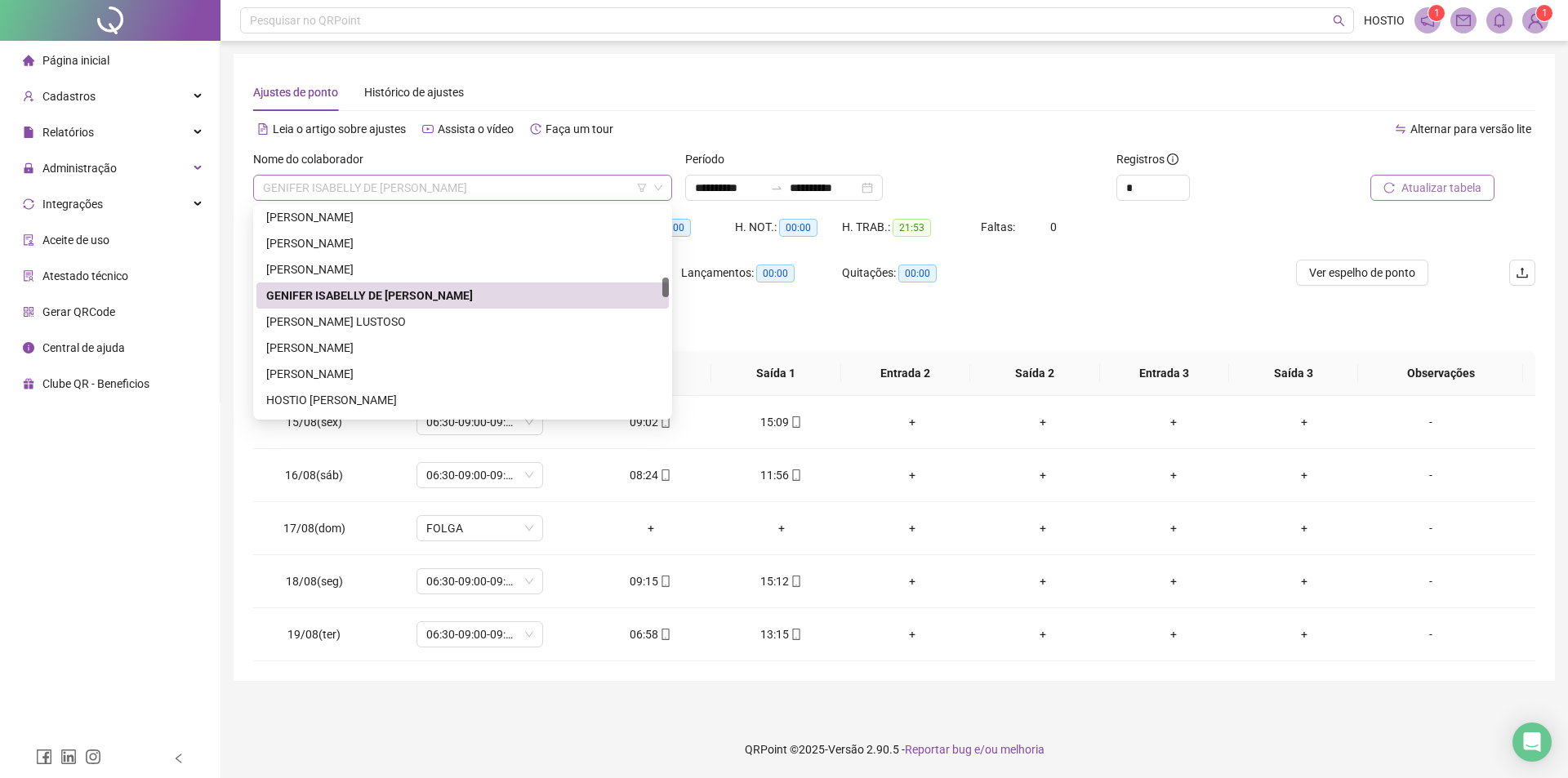
click at [441, 179] on span "GENIFER ISABELLY DE [PERSON_NAME]" at bounding box center [462, 187] width 399 height 25
click at [399, 350] on div "[PERSON_NAME]" at bounding box center [462, 347] width 393 height 18
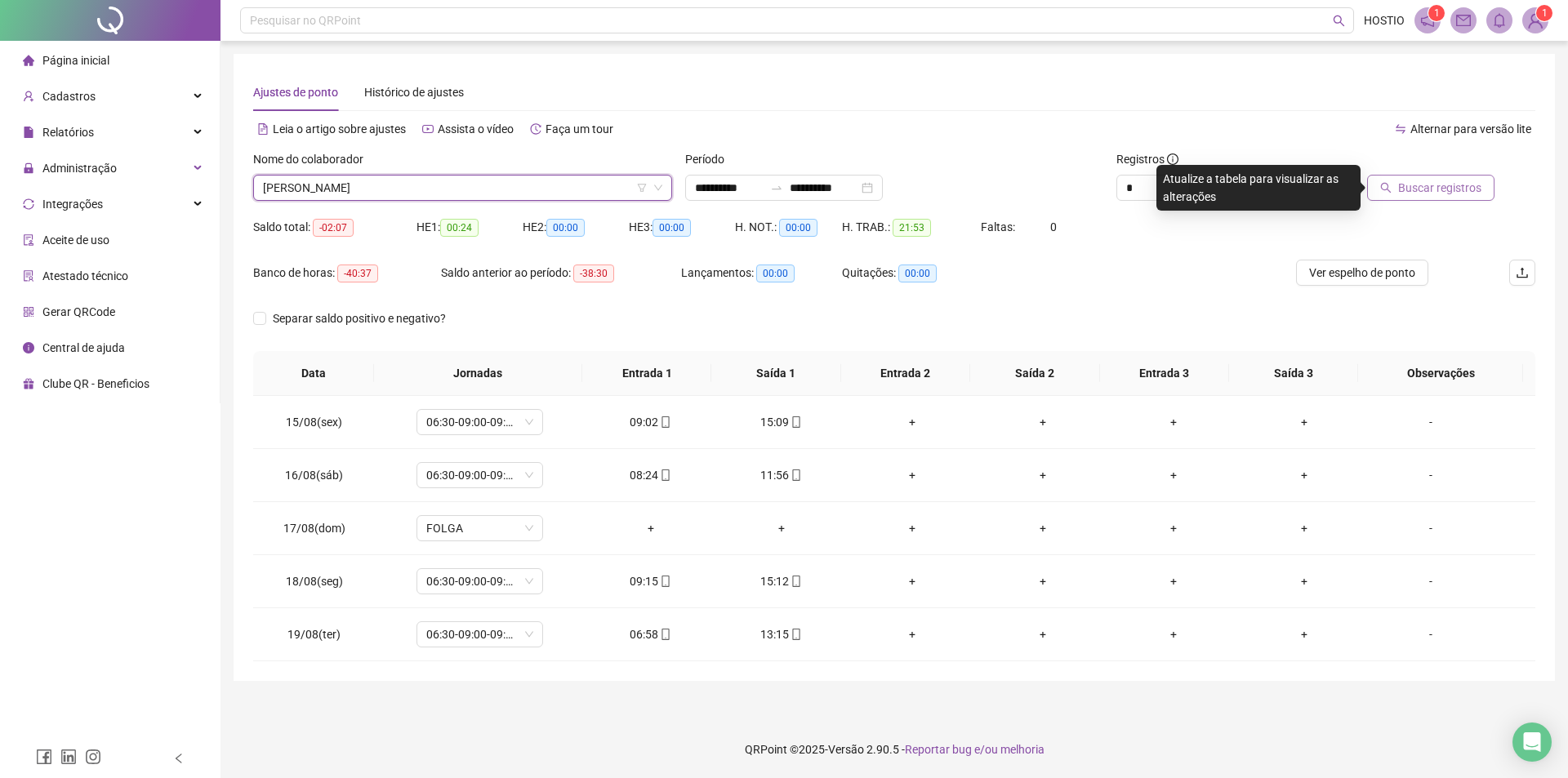
click at [1414, 192] on span "Buscar registros" at bounding box center [1440, 187] width 83 height 18
